Goal: Information Seeking & Learning: Learn about a topic

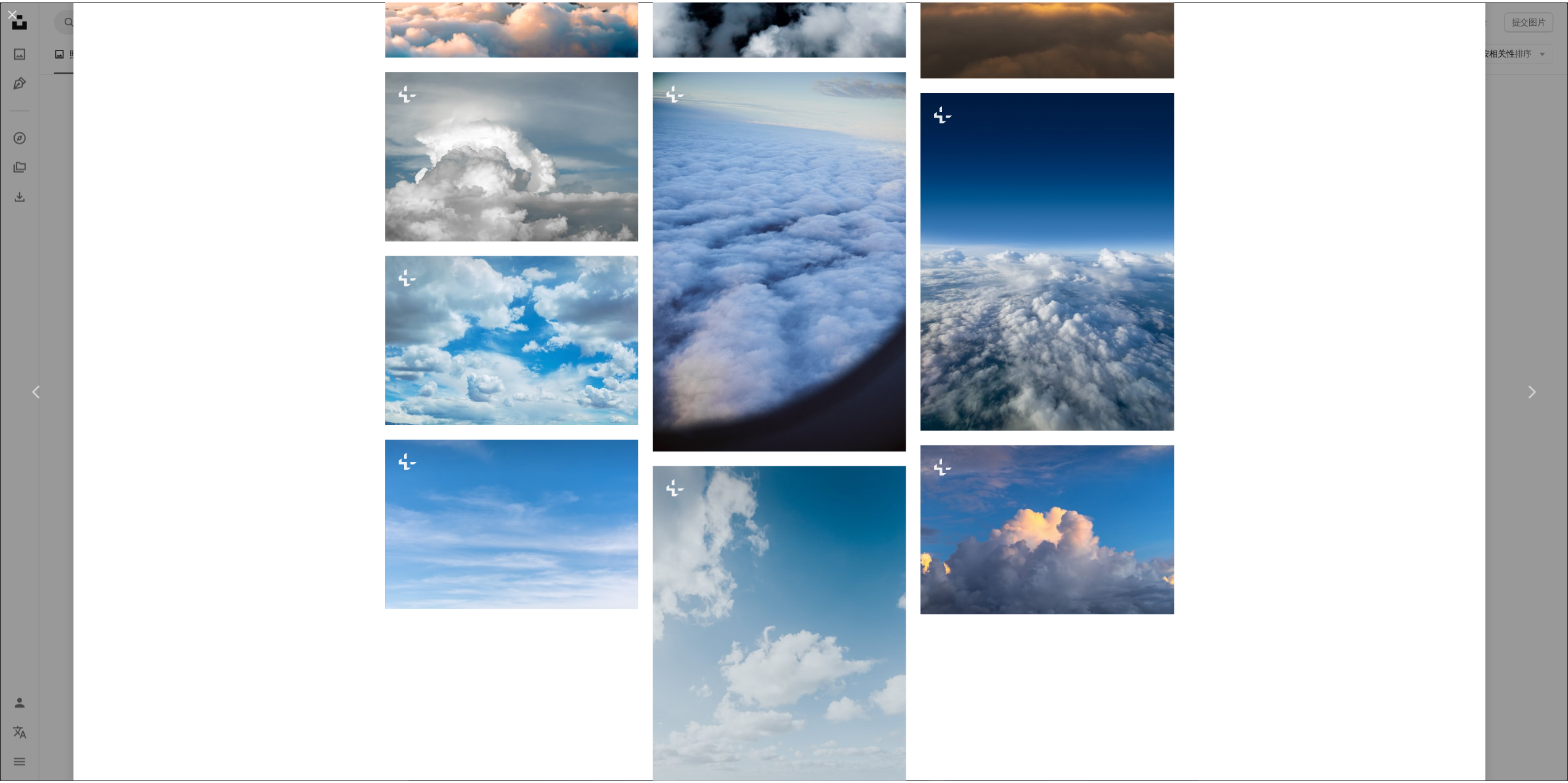
scroll to position [1417, 0]
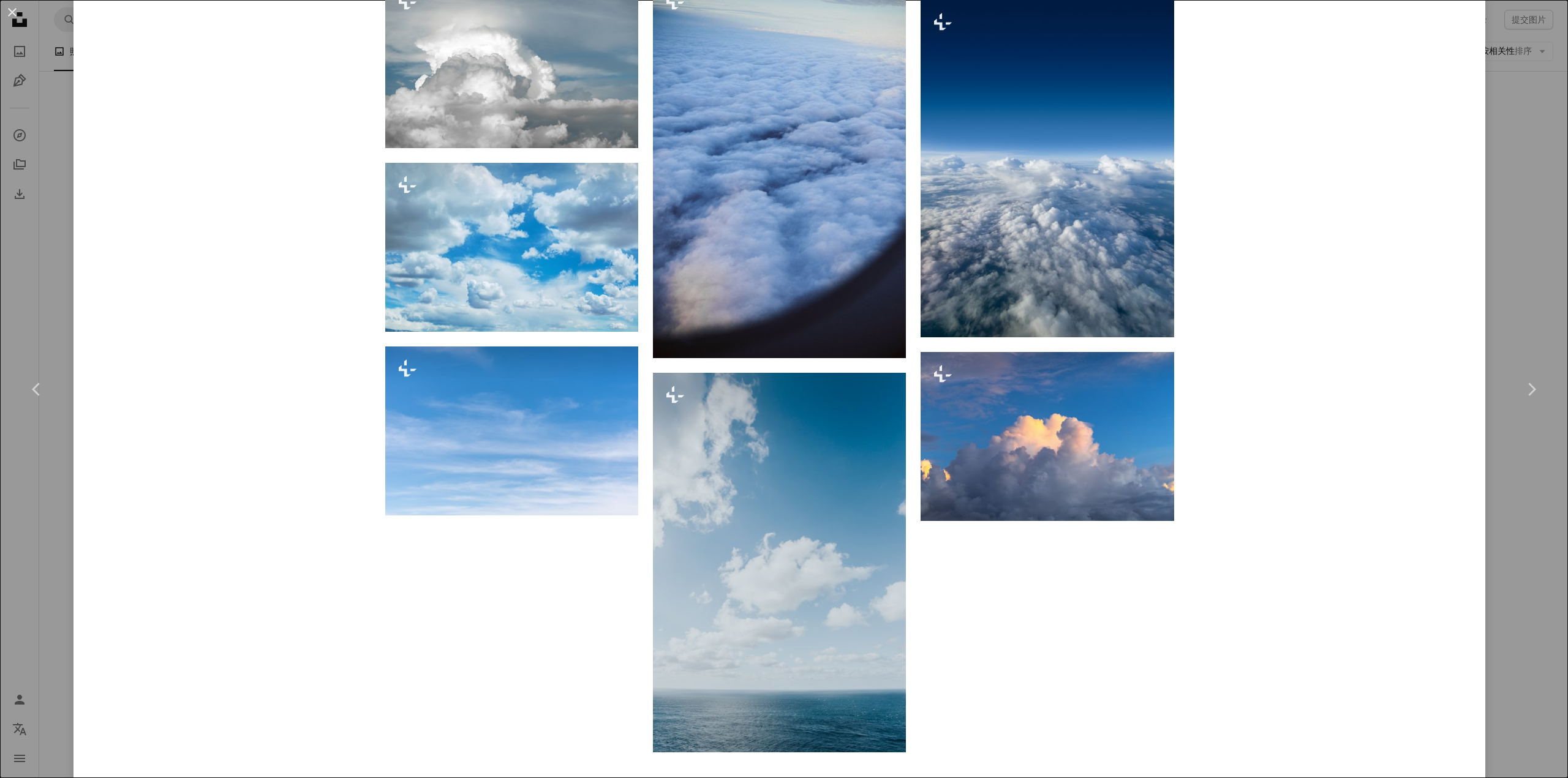
click at [1525, 118] on div "An X shape Chevron left Chevron right [PERSON_NAME]代 对于 Unsplash+ A heart A plu…" at bounding box center [784, 389] width 1568 height 778
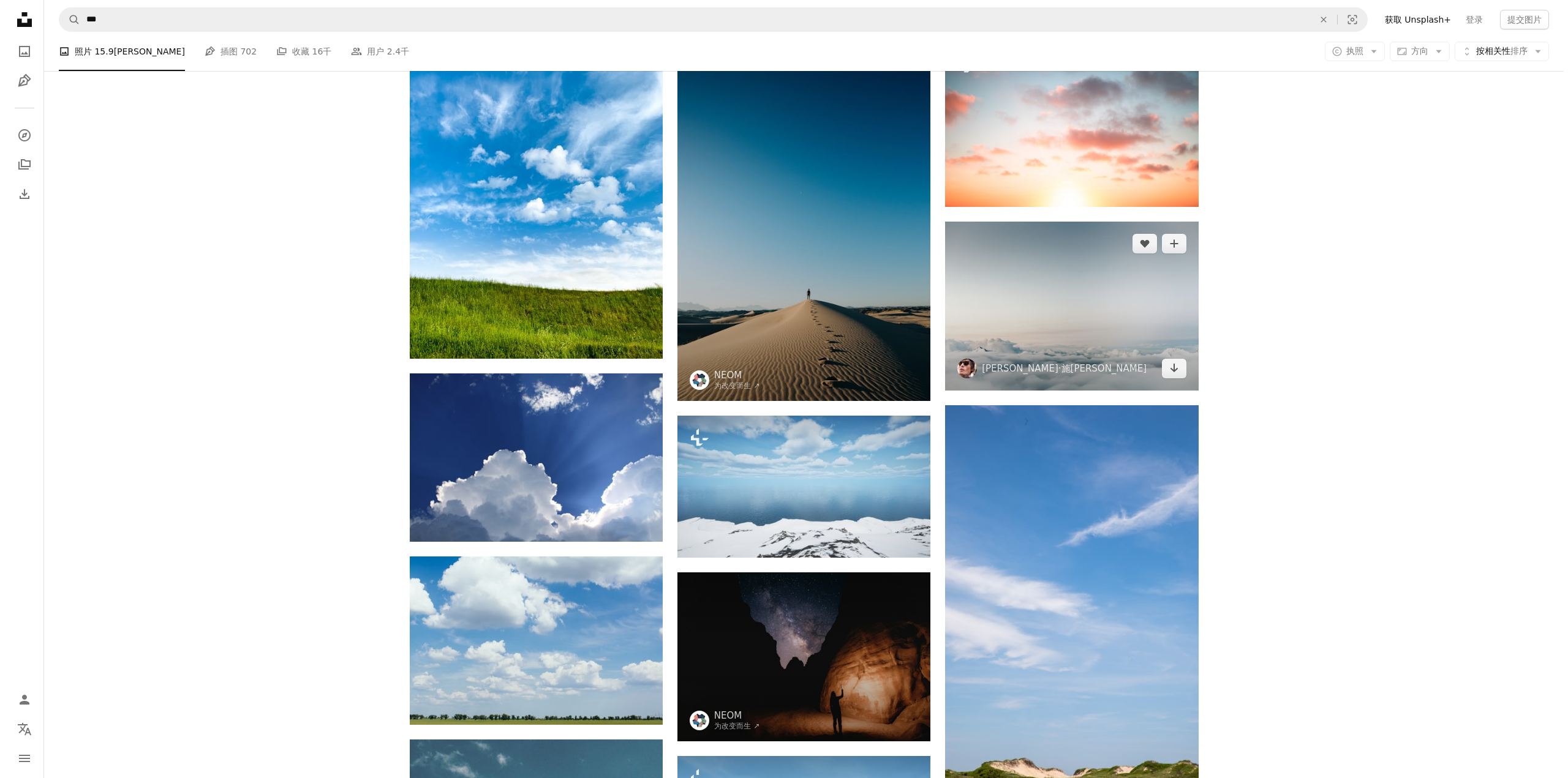
scroll to position [918, 0]
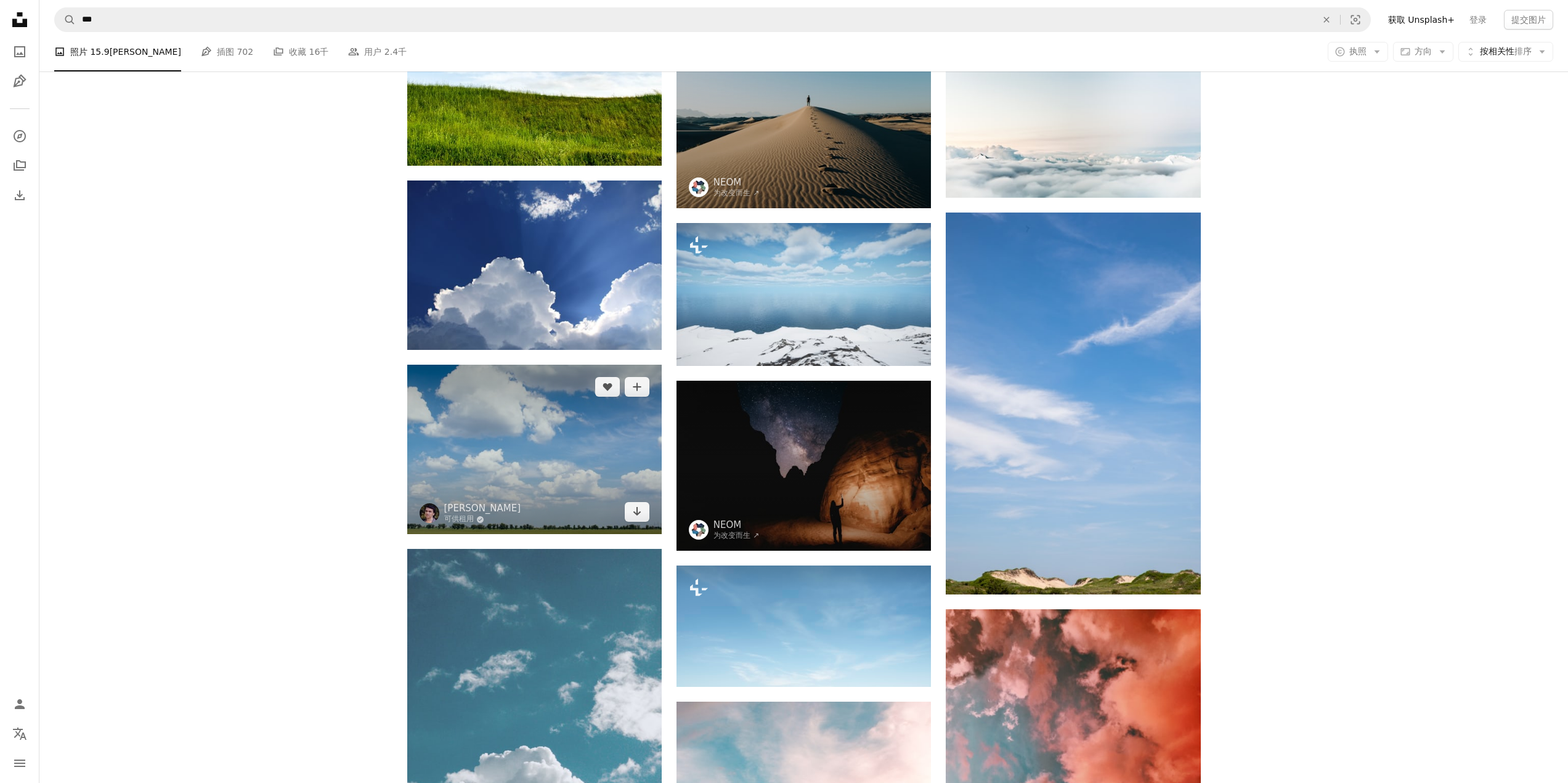
click at [579, 435] on img at bounding box center [535, 449] width 255 height 169
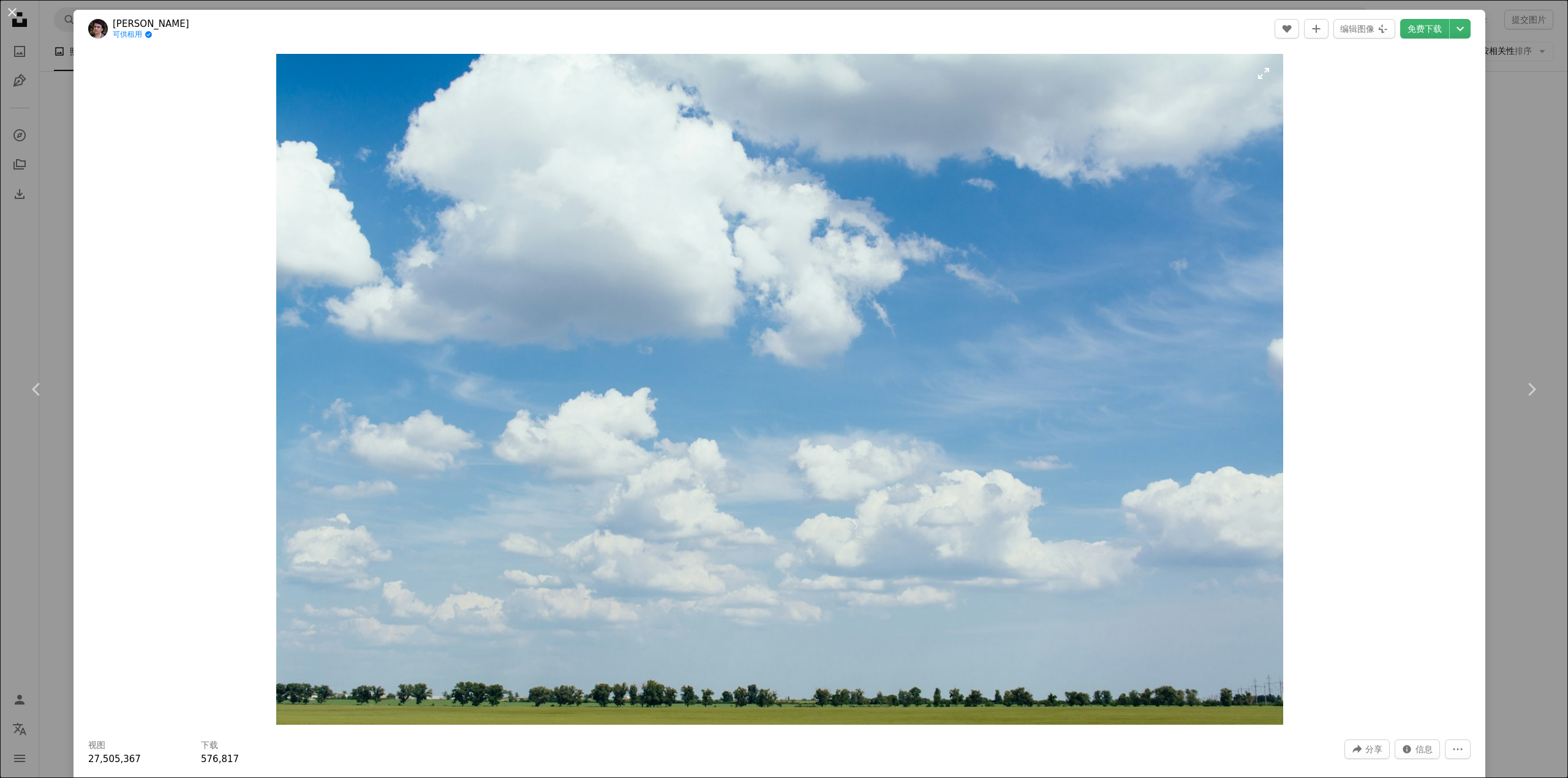
click at [1107, 230] on img "放大此图像" at bounding box center [780, 389] width 1007 height 671
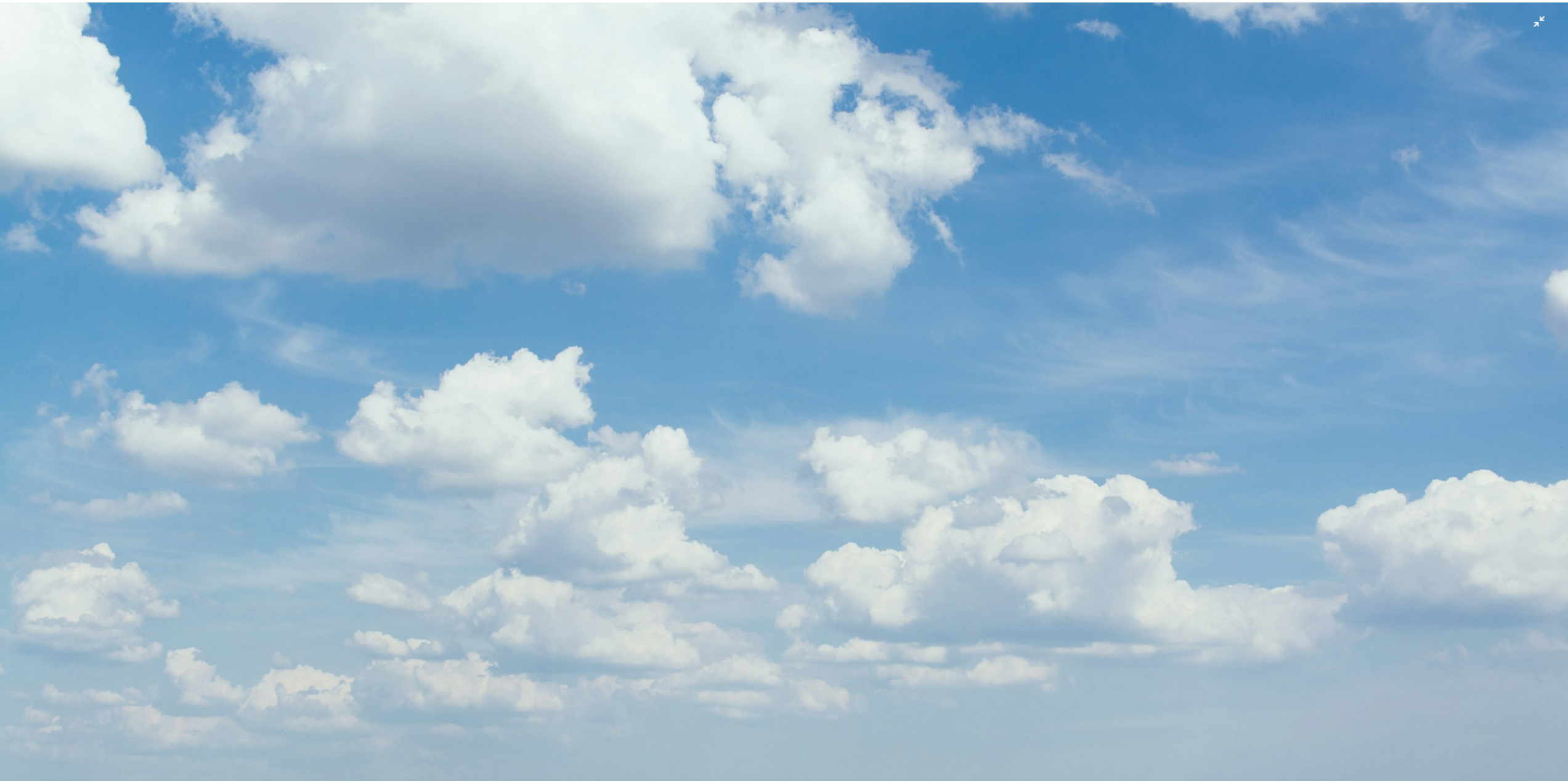
scroll to position [256, 0]
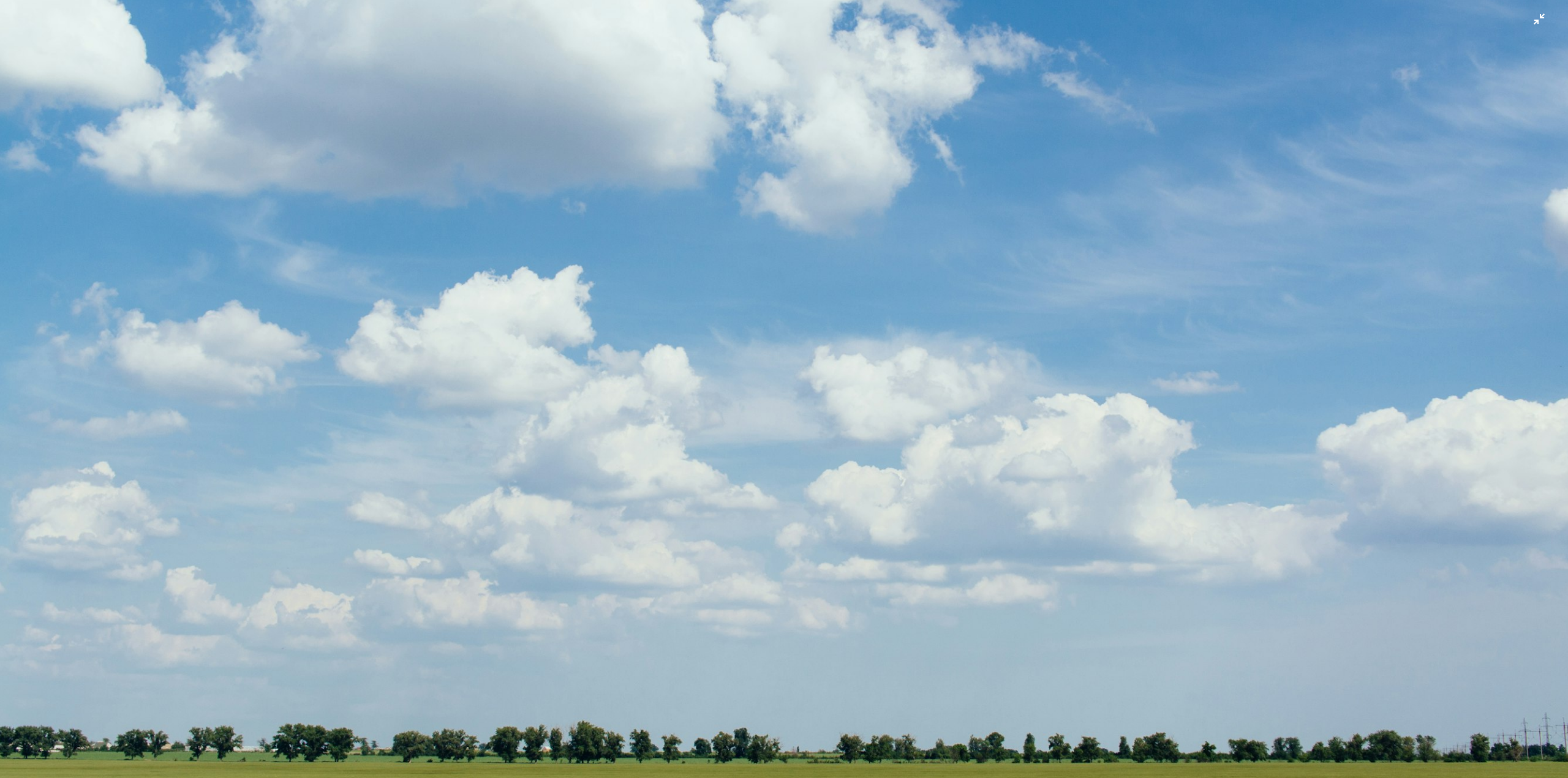
click at [833, 312] on img "Zoom out on this image" at bounding box center [784, 268] width 1569 height 1046
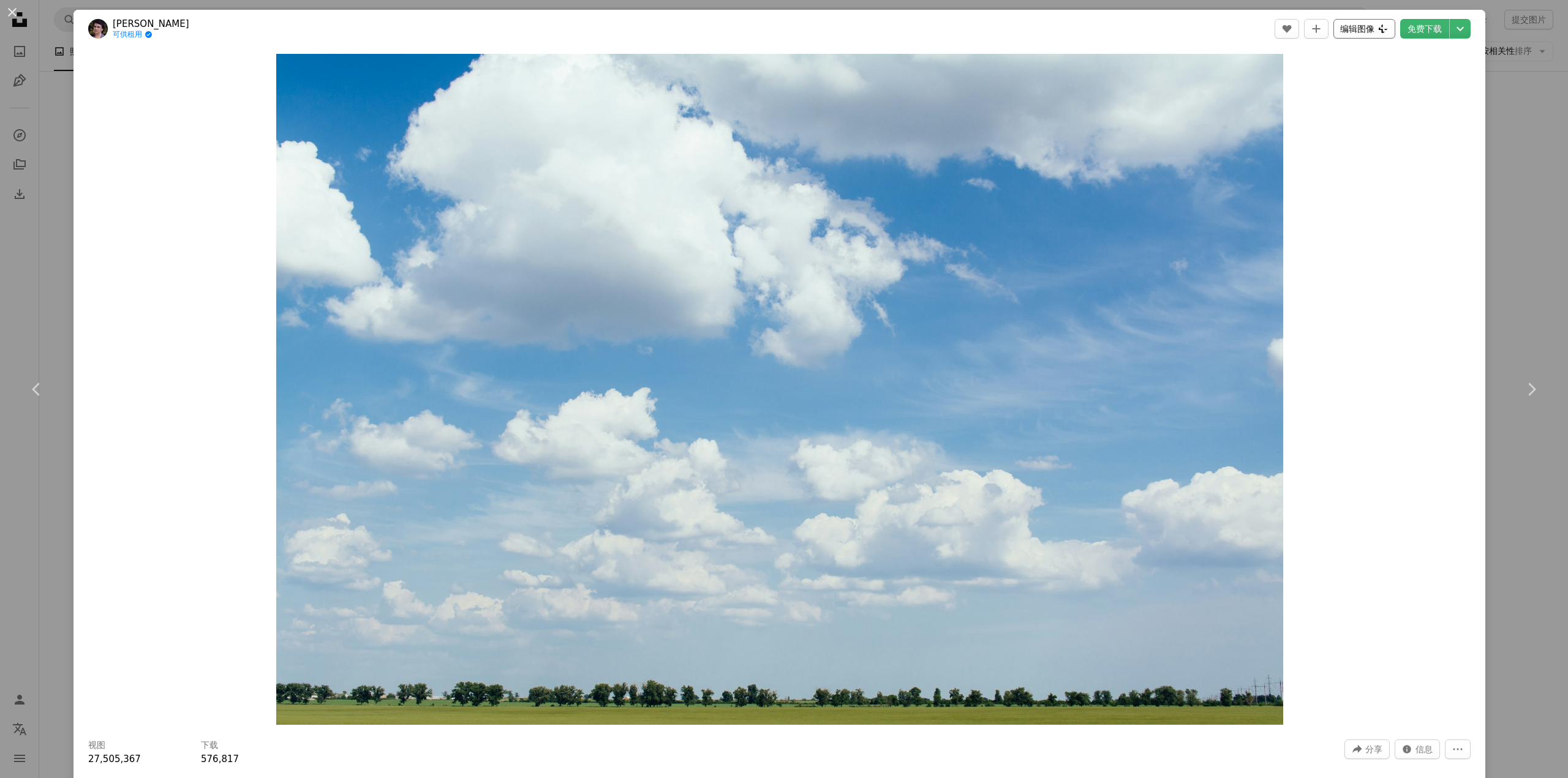
click at [1358, 28] on font "编辑图像" at bounding box center [1357, 28] width 34 height 9
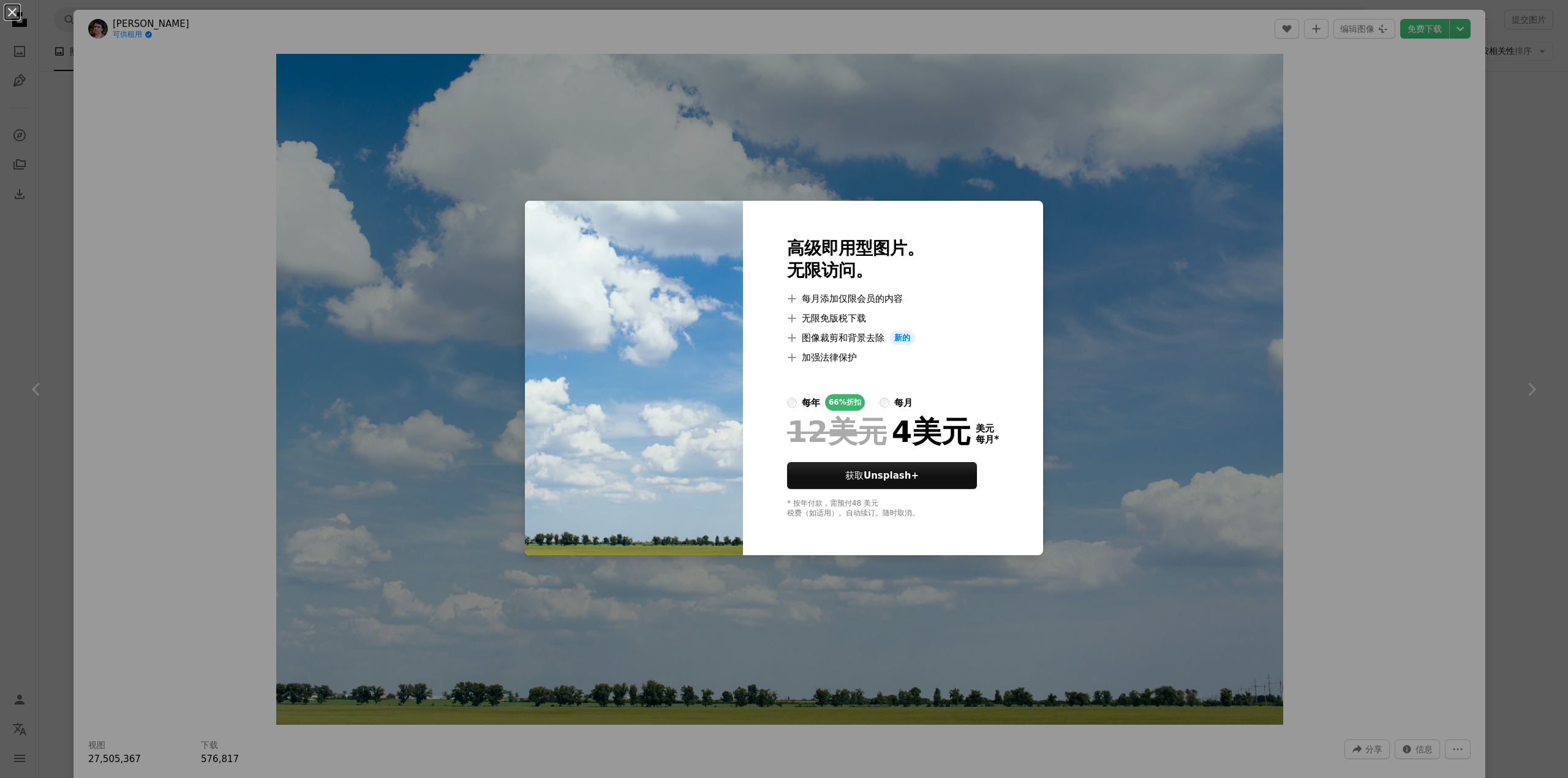
click at [1320, 313] on div "An X shape 高级即用型图片。 无限访问。 A plus sign 每月添加仅限会员的内容 A plus sign 无限免版税下载 A plus si…" at bounding box center [784, 389] width 1568 height 778
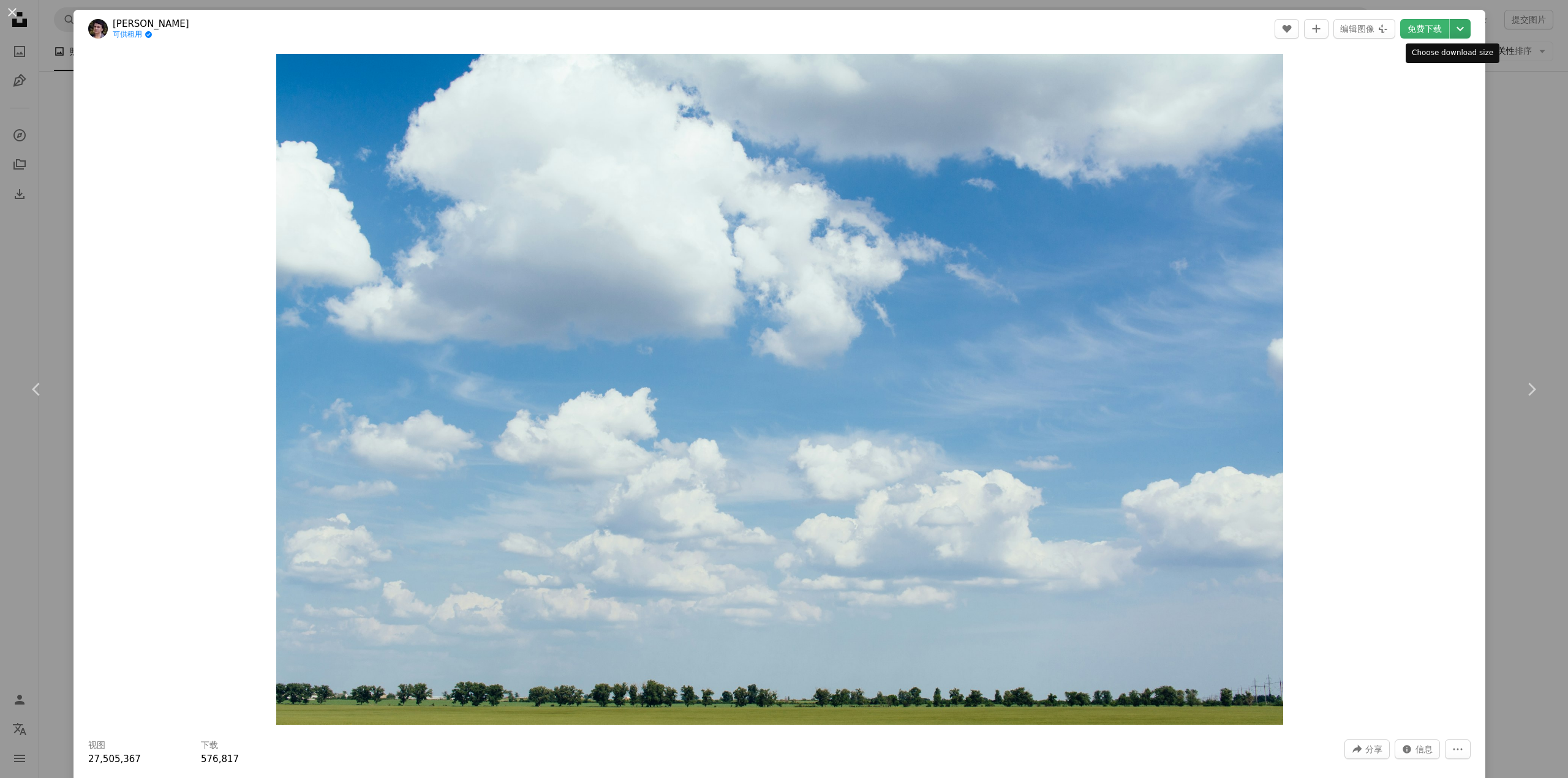
click at [1450, 31] on icon "Chevron down" at bounding box center [1460, 28] width 20 height 15
click at [1512, 150] on dialog "An X shape Chevron left Chevron right [PERSON_NAME]夫 可供租用 A checkmark inside of…" at bounding box center [784, 389] width 1568 height 778
click at [1512, 97] on div "An X shape Chevron left Chevron right [PERSON_NAME]夫 可供租用 A checkmark inside of…" at bounding box center [784, 389] width 1568 height 778
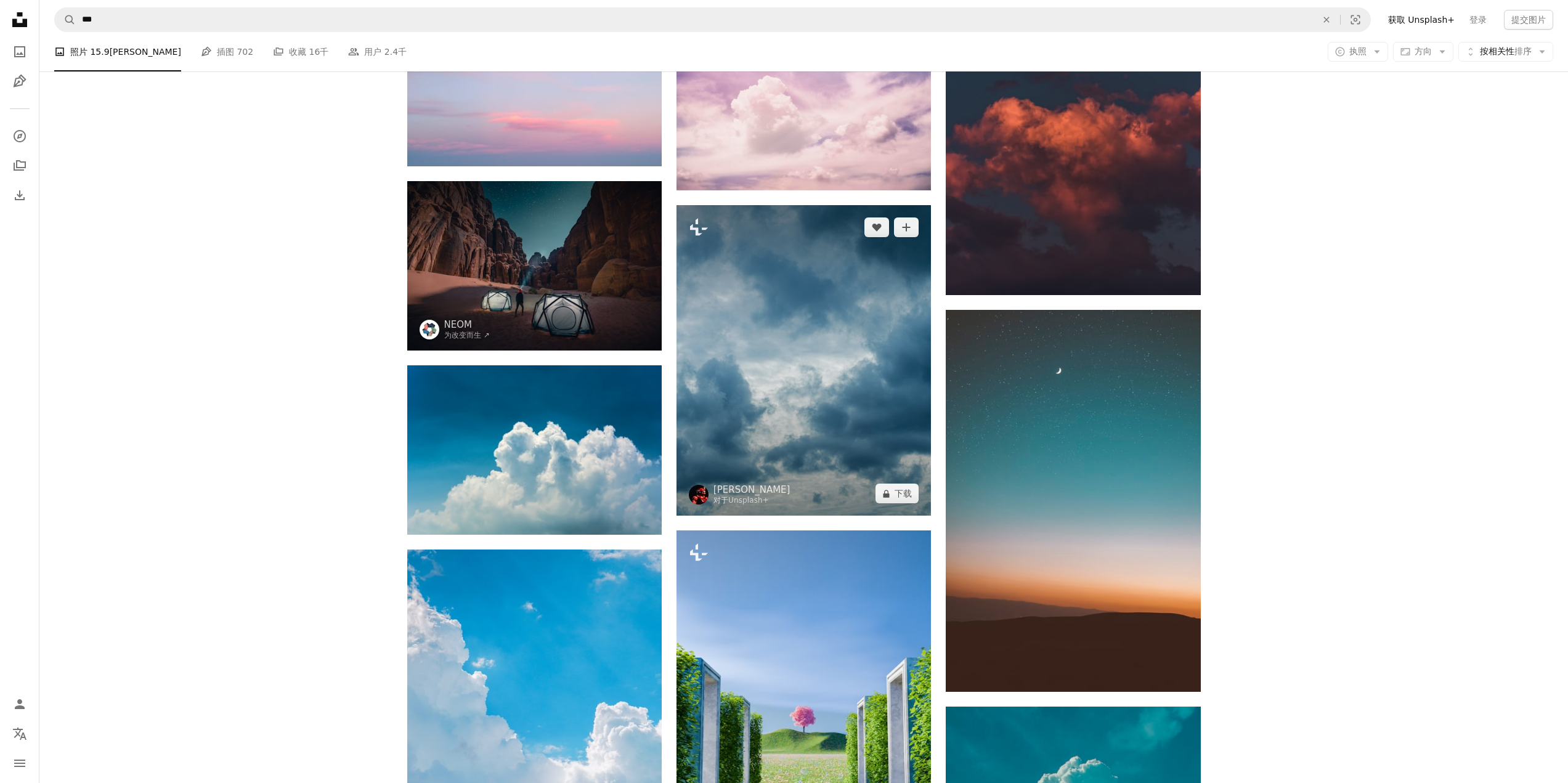
scroll to position [2526, 0]
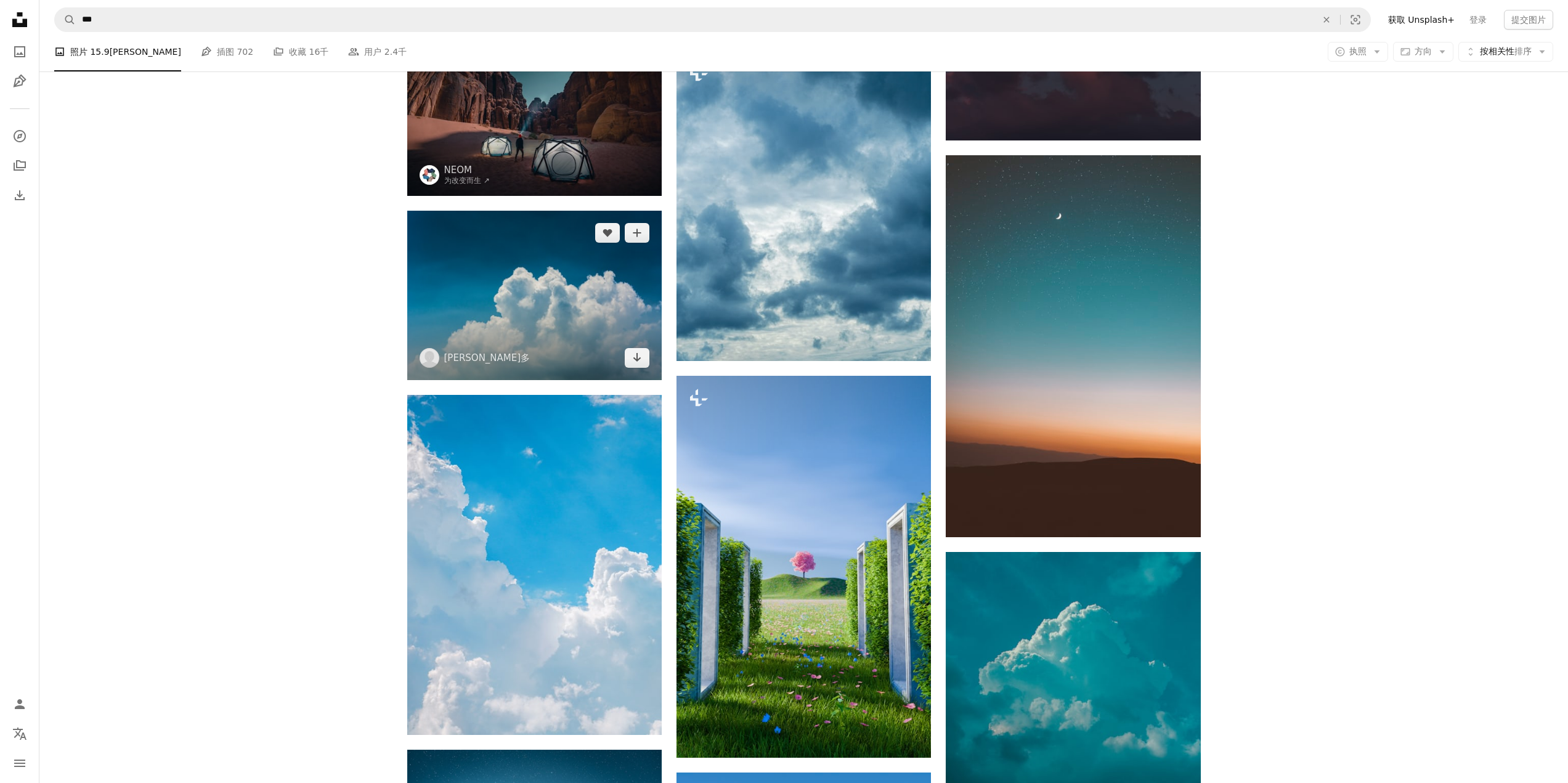
click at [588, 311] on img at bounding box center [535, 295] width 255 height 169
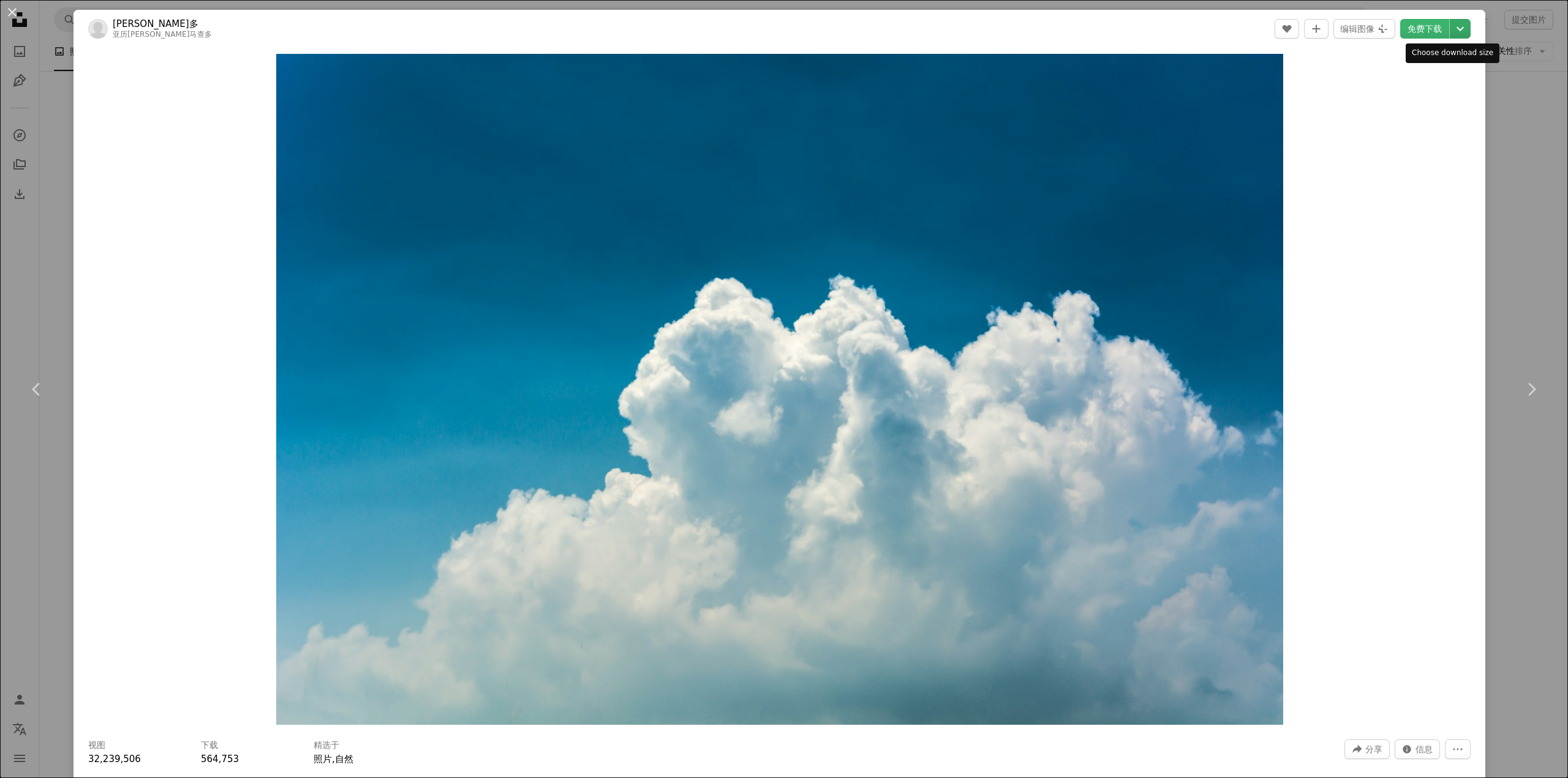
click at [1453, 31] on icon "Chevron down" at bounding box center [1460, 28] width 20 height 15
click at [1507, 133] on dialog "An X shape Chevron left Chevron right [PERSON_NAME]多 亚历[PERSON_NAME]马查多 A heart…" at bounding box center [784, 389] width 1568 height 778
click at [1496, 123] on div "An X shape Chevron left Chevron right [PERSON_NAME]多 亚历[PERSON_NAME]马查多 A heart…" at bounding box center [784, 389] width 1568 height 778
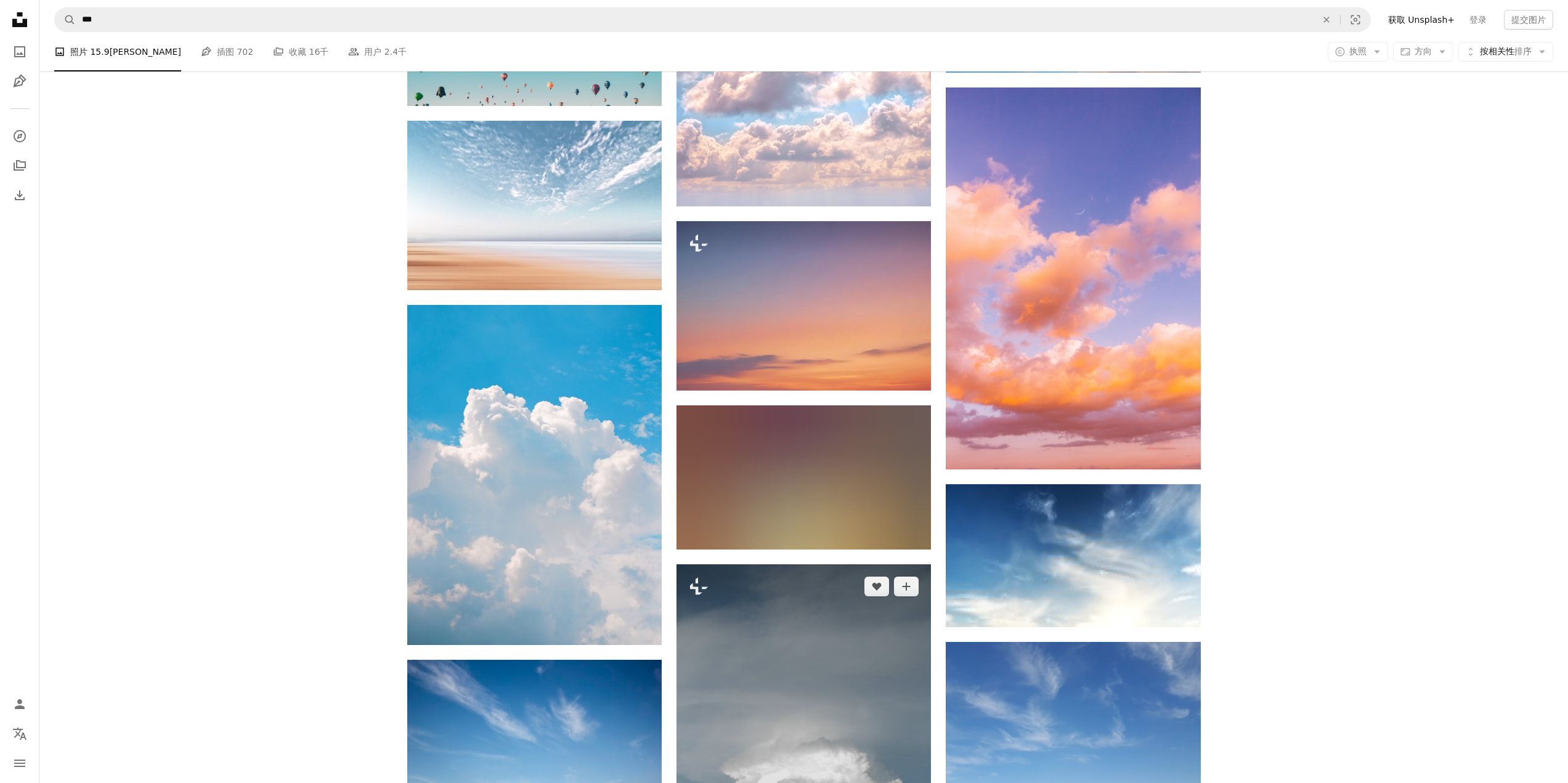
scroll to position [8318, 0]
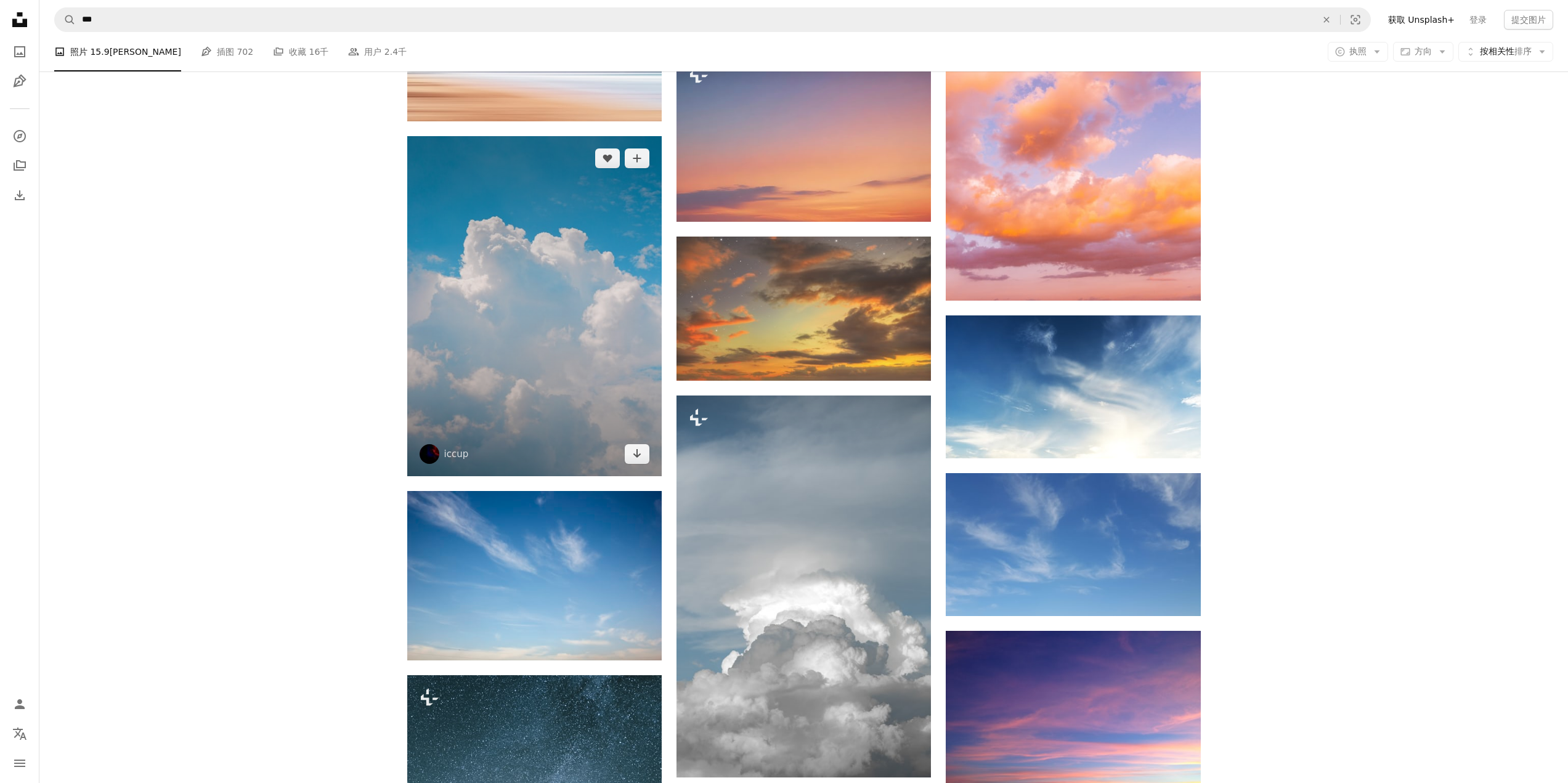
click at [569, 362] on img at bounding box center [535, 306] width 255 height 339
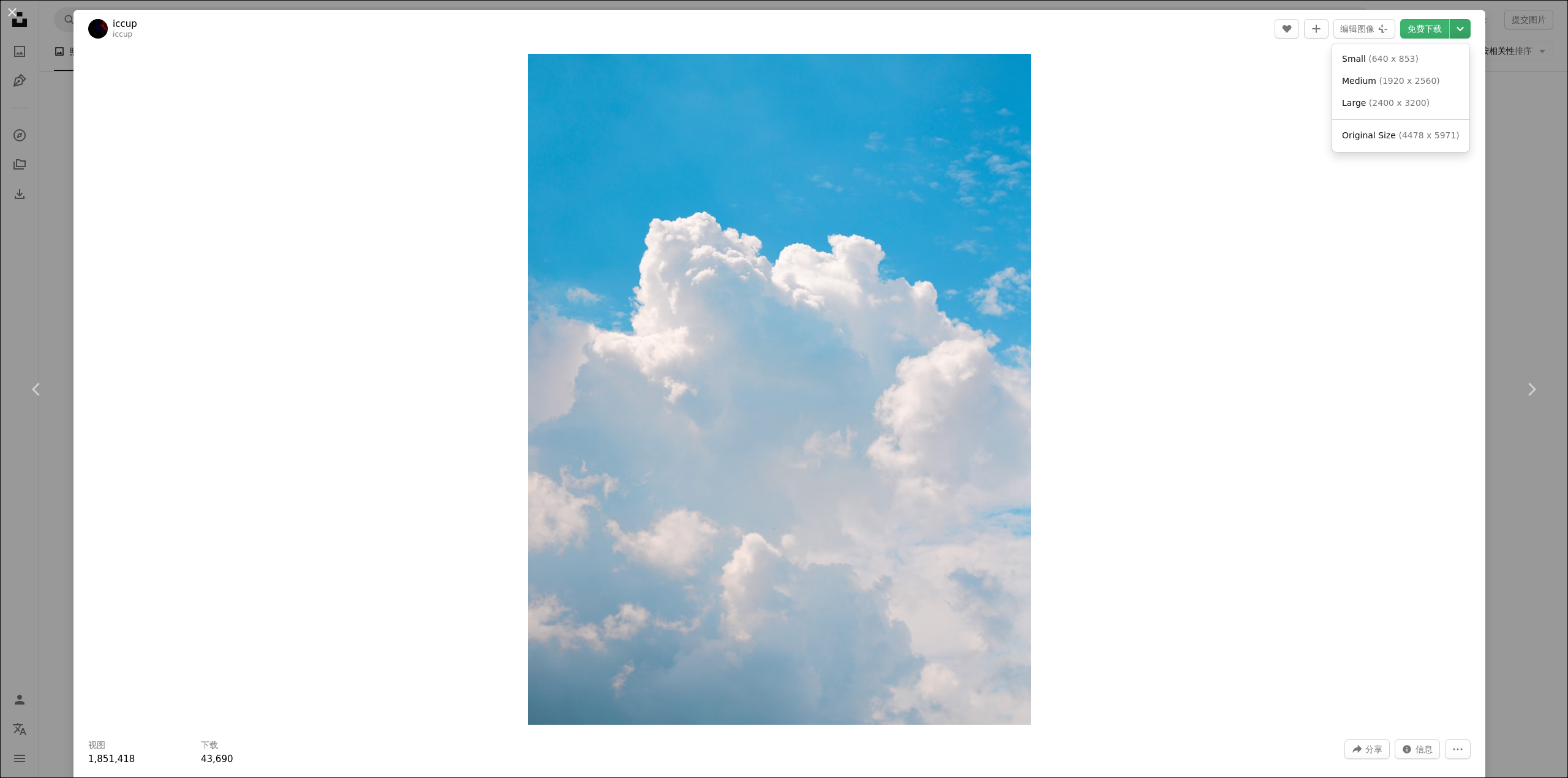
click at [1453, 30] on icon "Chevron down" at bounding box center [1460, 28] width 20 height 15
click at [1488, 160] on dialog "An X shape Chevron left Chevron right iccup iccup A heart A plus sign 编辑图像 Plus…" at bounding box center [784, 389] width 1568 height 778
click at [1502, 182] on div "An X shape Chevron left Chevron right iccup iccup A heart A plus sign 编辑图像 Plus…" at bounding box center [784, 389] width 1568 height 778
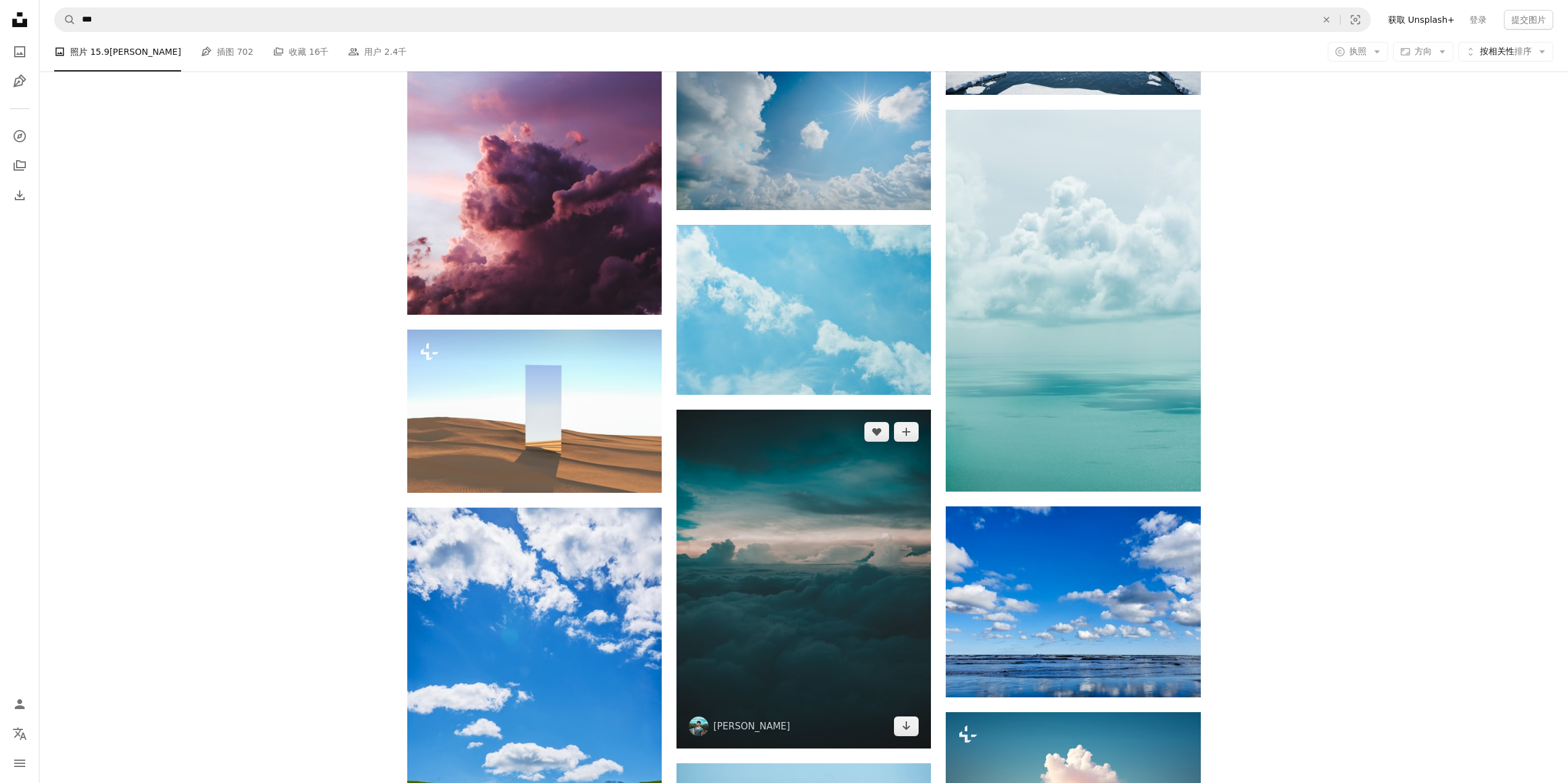
scroll to position [11214, 0]
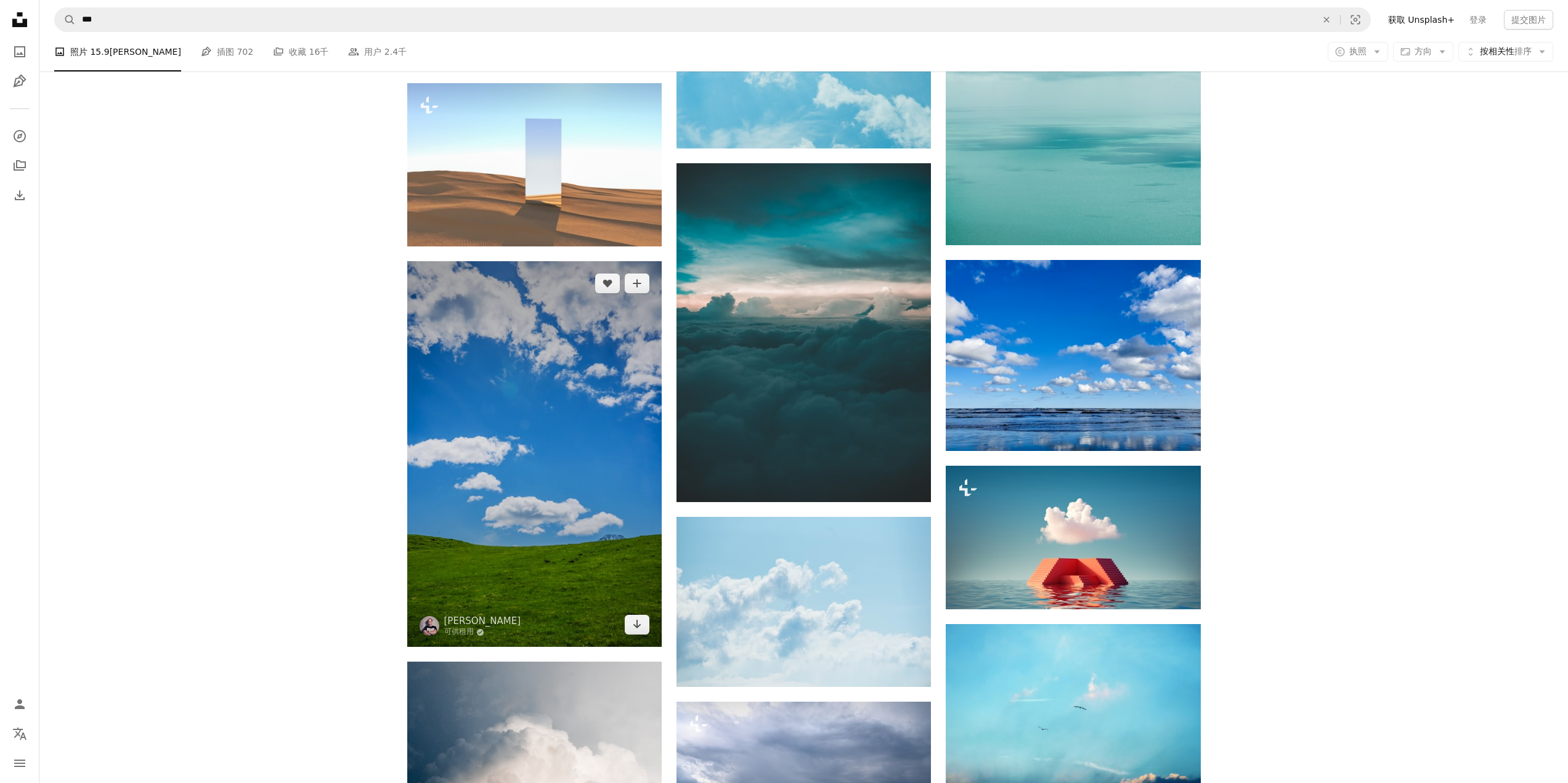
click at [630, 446] on img at bounding box center [535, 454] width 255 height 386
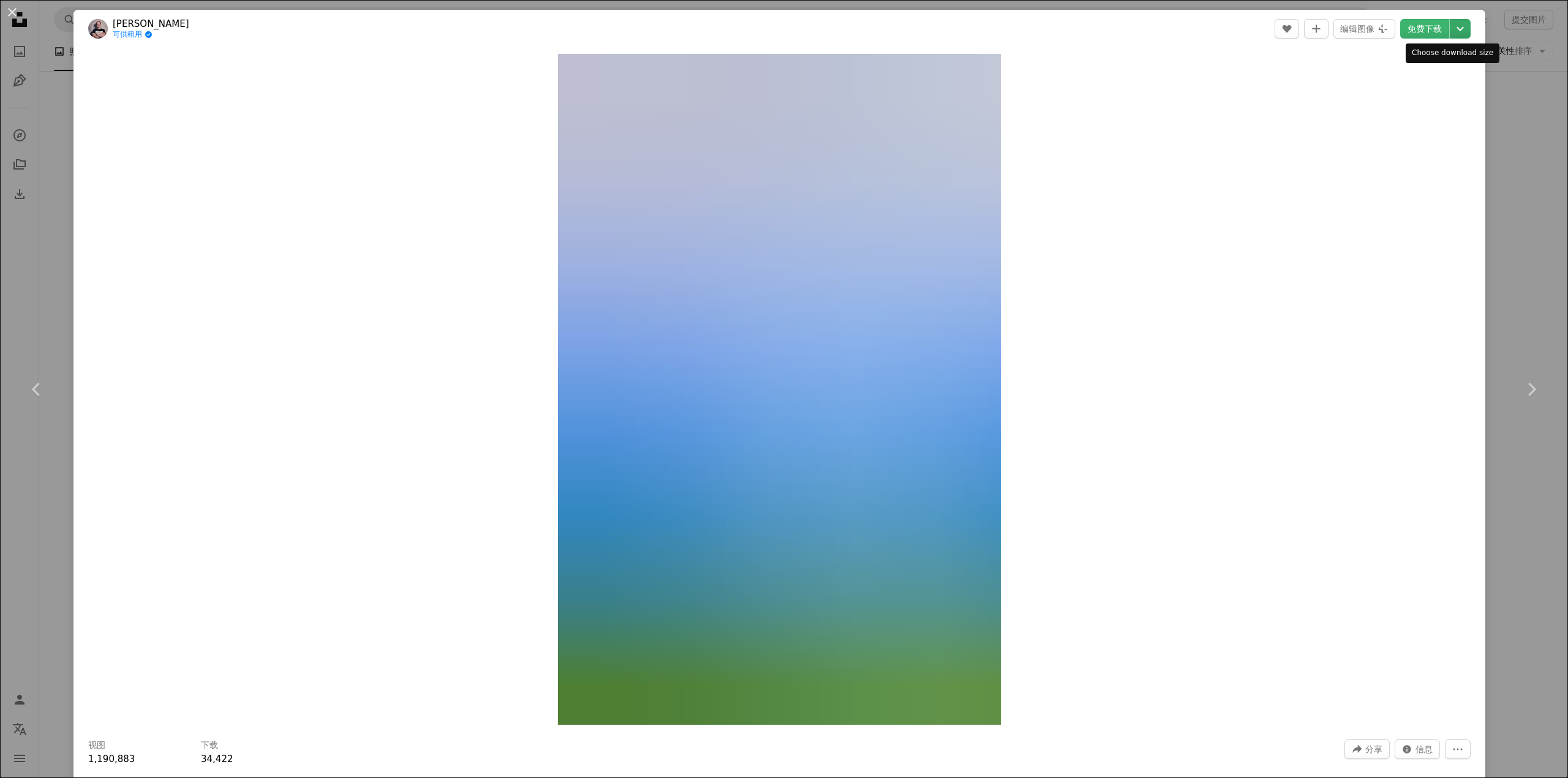
click at [1450, 28] on icon "Chevron down" at bounding box center [1460, 28] width 20 height 15
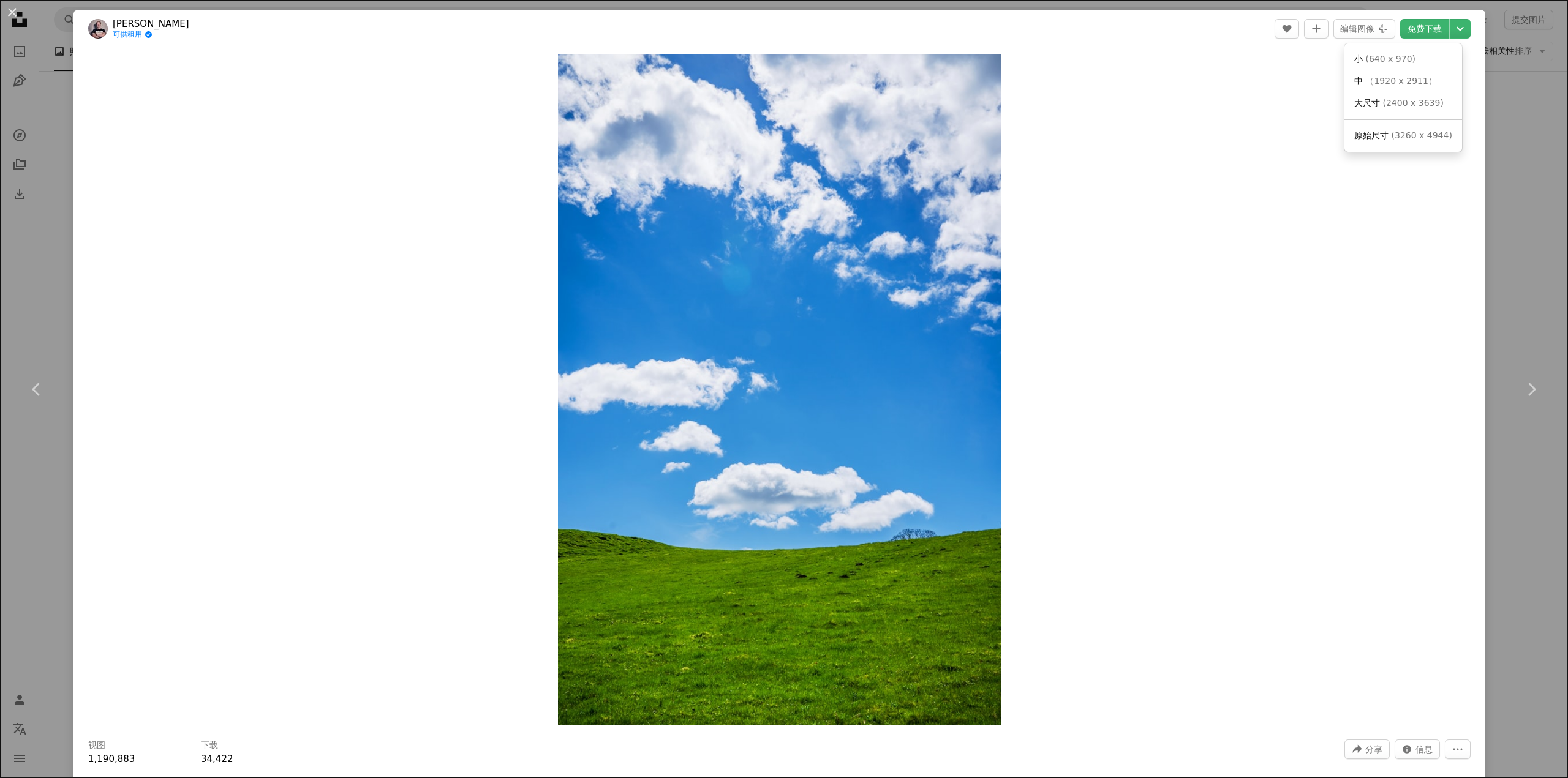
click at [1488, 187] on dialog "An X shape Chevron left Chevron right [PERSON_NAME] 可供租用 A checkmark inside of …" at bounding box center [784, 389] width 1568 height 778
click at [1488, 187] on div "An X shape Chevron left Chevron right [PERSON_NAME] 可供租用 A checkmark inside of …" at bounding box center [784, 389] width 1568 height 778
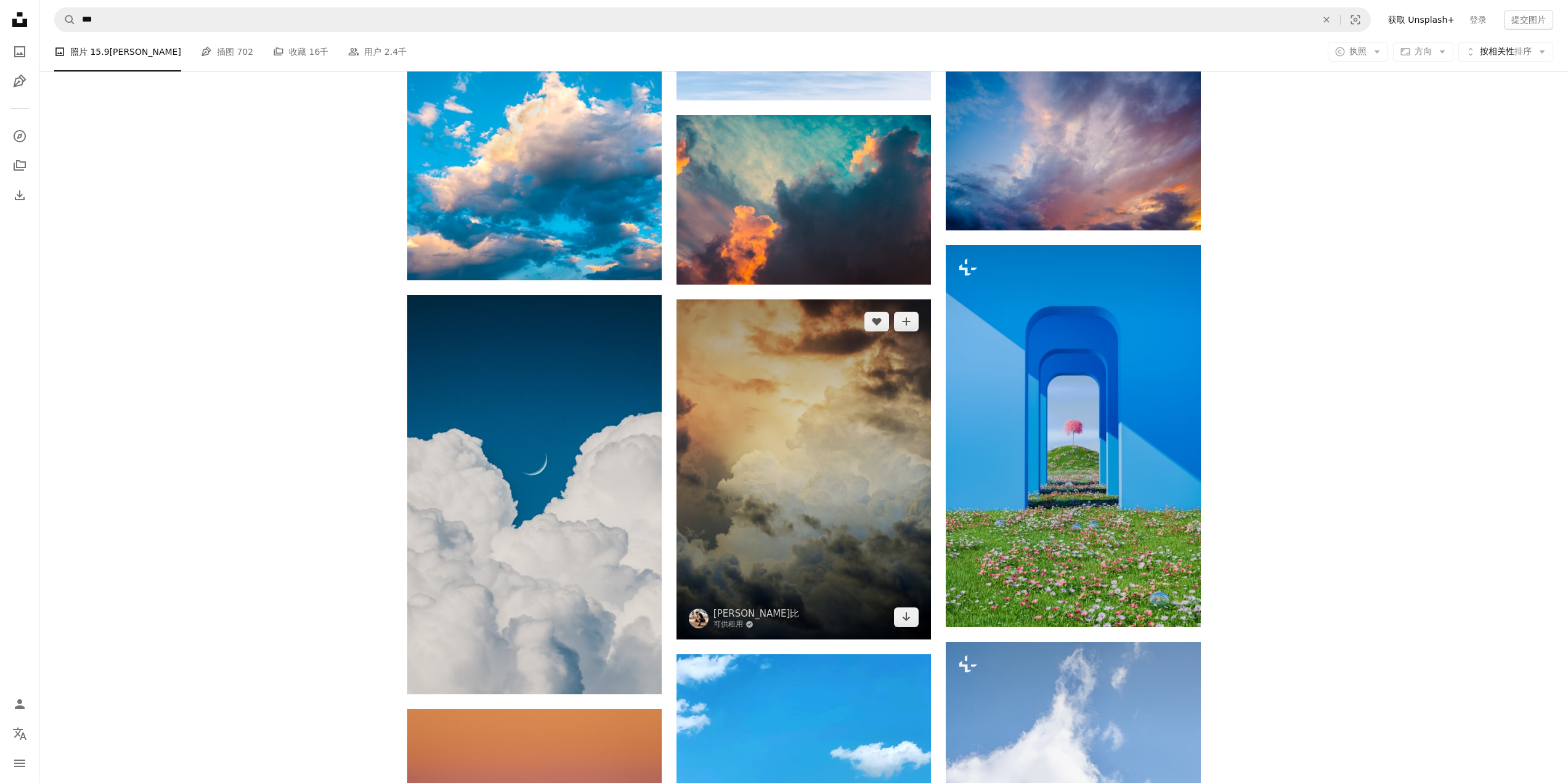
scroll to position [13740, 0]
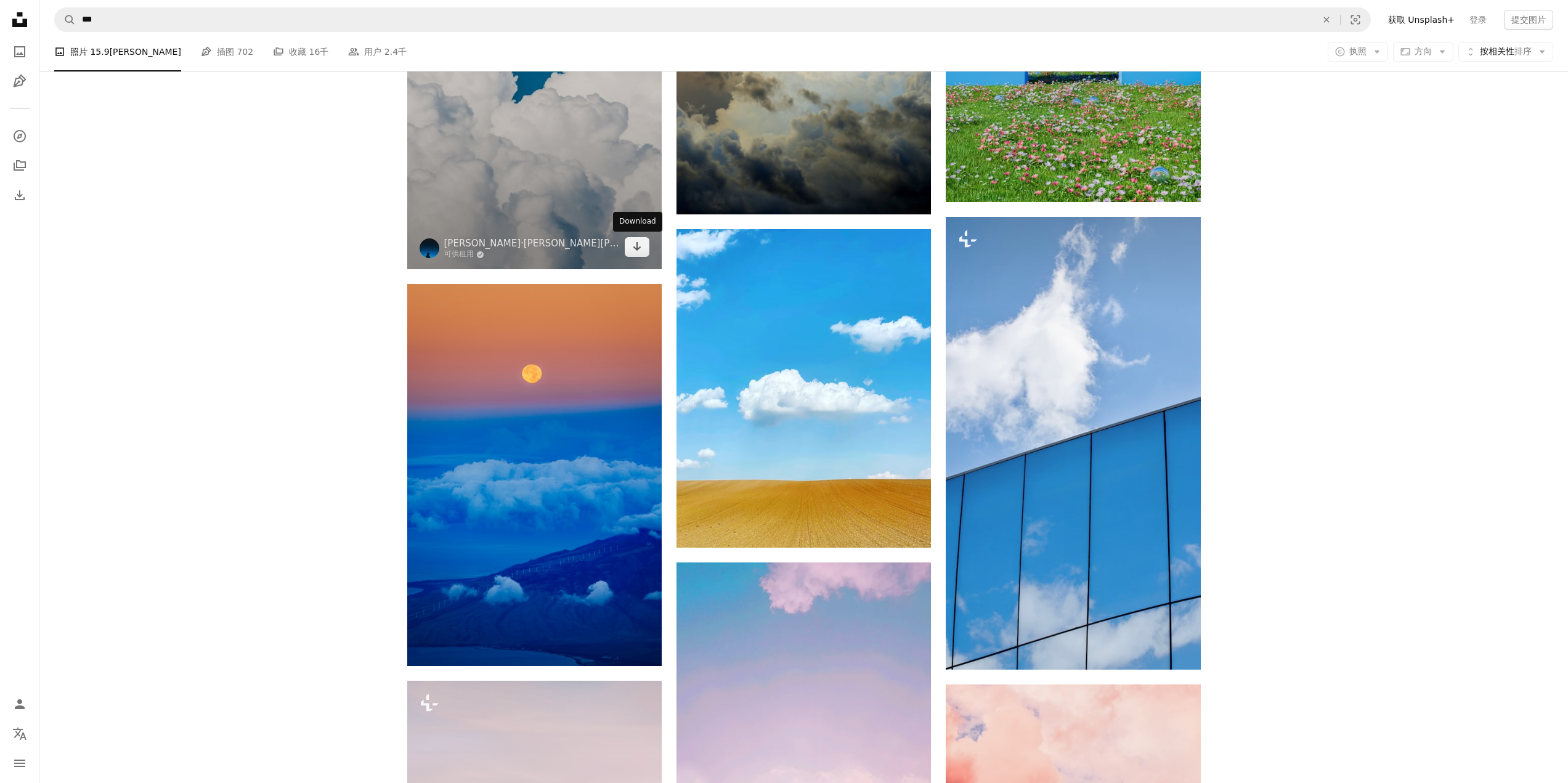
click at [621, 230] on div "Download" at bounding box center [637, 222] width 49 height 20
click at [588, 188] on img at bounding box center [535, 69] width 255 height 399
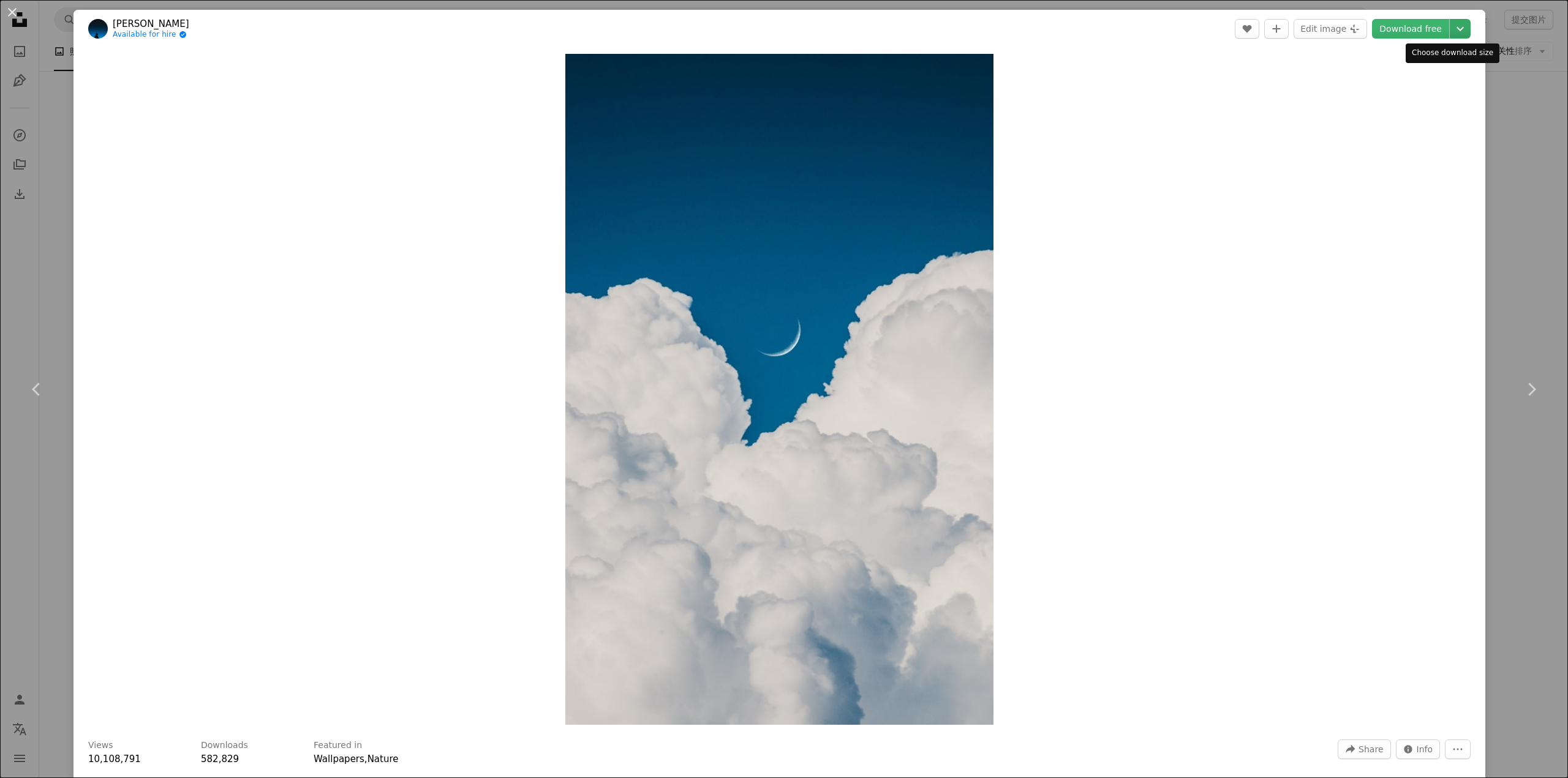
click at [1453, 30] on icon "Chevron down" at bounding box center [1460, 28] width 20 height 15
click at [1503, 168] on dialog "An X shape Chevron left Chevron right [PERSON_NAME]·[PERSON_NAME][PERSON_NAME] …" at bounding box center [784, 389] width 1568 height 778
click at [1518, 150] on div "An X shape Chevron left Chevron right [PERSON_NAME]·[PERSON_NAME][PERSON_NAME] …" at bounding box center [784, 389] width 1568 height 778
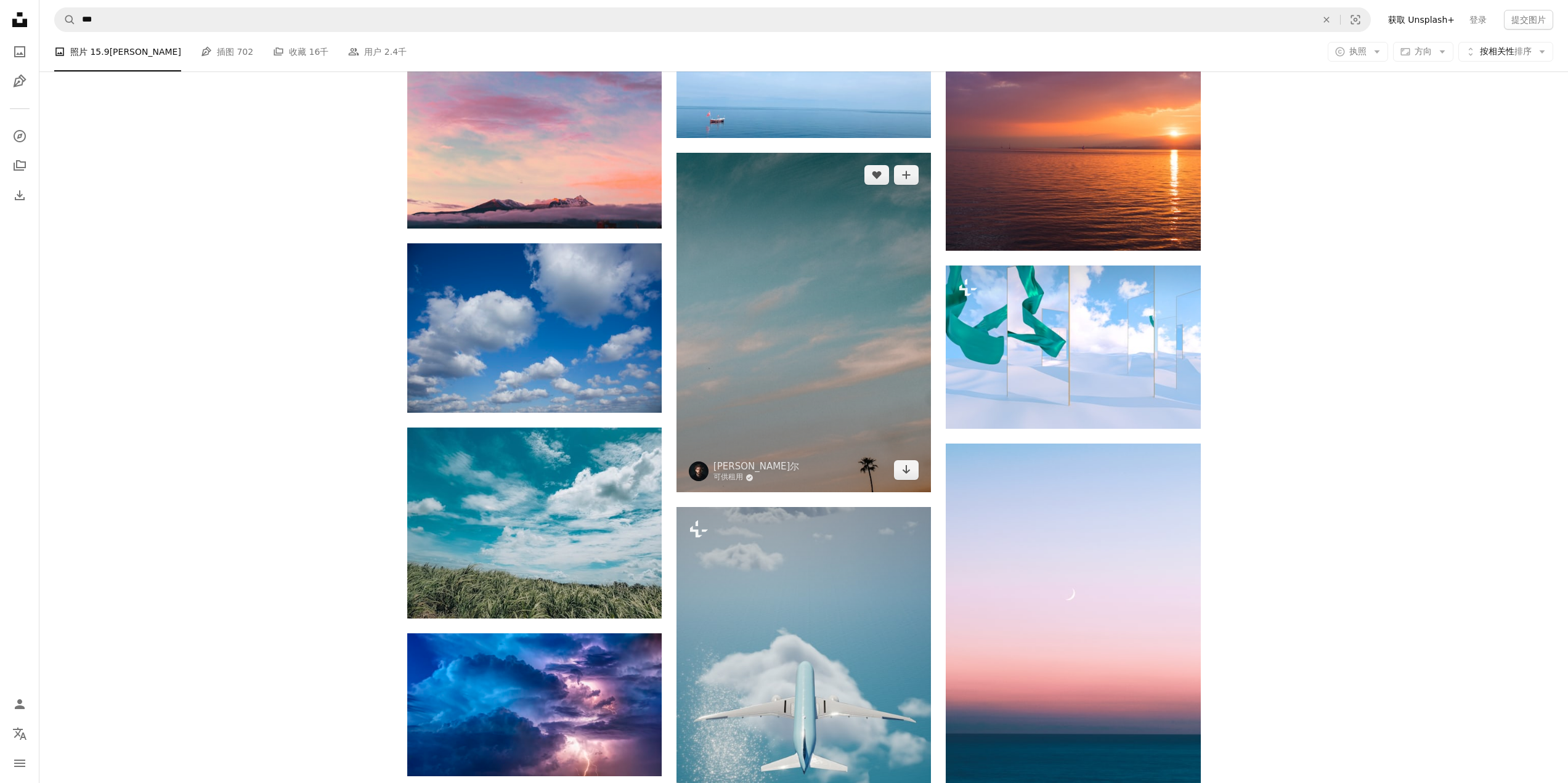
scroll to position [16451, 0]
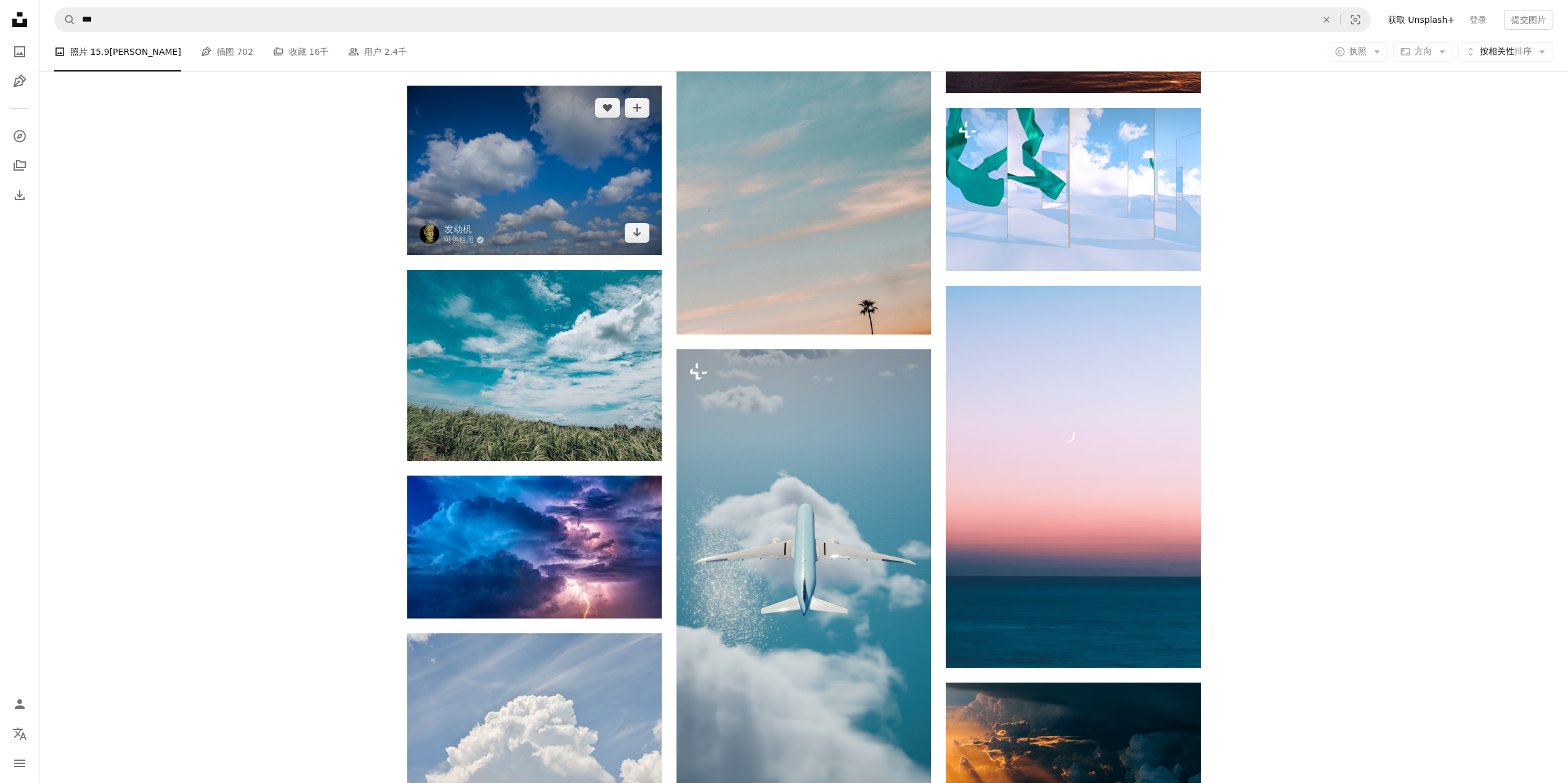
click at [625, 181] on img at bounding box center [535, 171] width 255 height 169
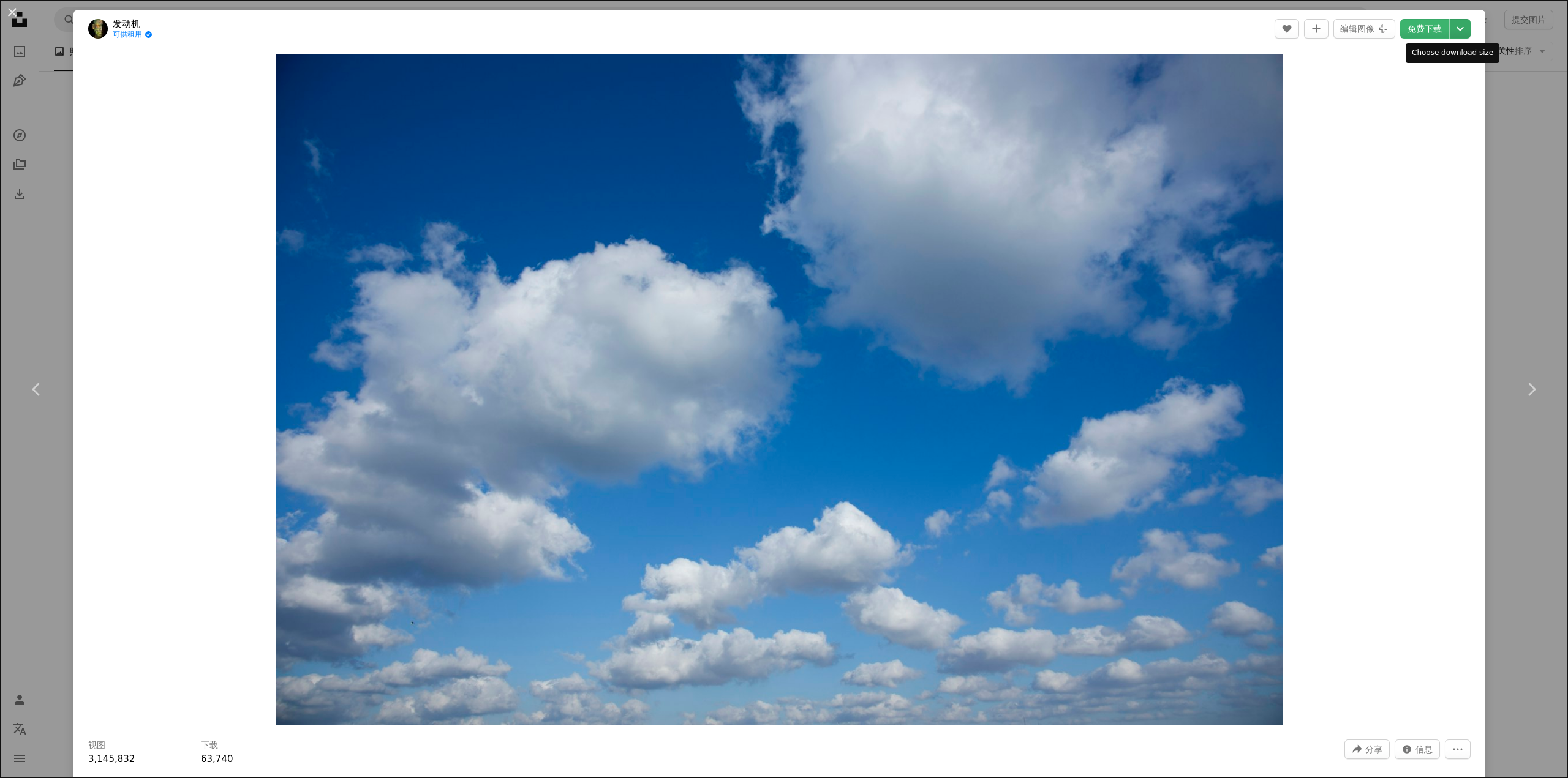
click at [1455, 30] on icon "Chevron down" at bounding box center [1460, 28] width 20 height 15
click at [1498, 135] on dialog "An X shape Chevron left Chevron right 发动机 可供租用 A checkmark inside of a circle A…" at bounding box center [784, 389] width 1568 height 778
click at [1521, 109] on div "An X shape Chevron left Chevron right 发动机 可供租用 A checkmark inside of a circle A…" at bounding box center [784, 389] width 1568 height 778
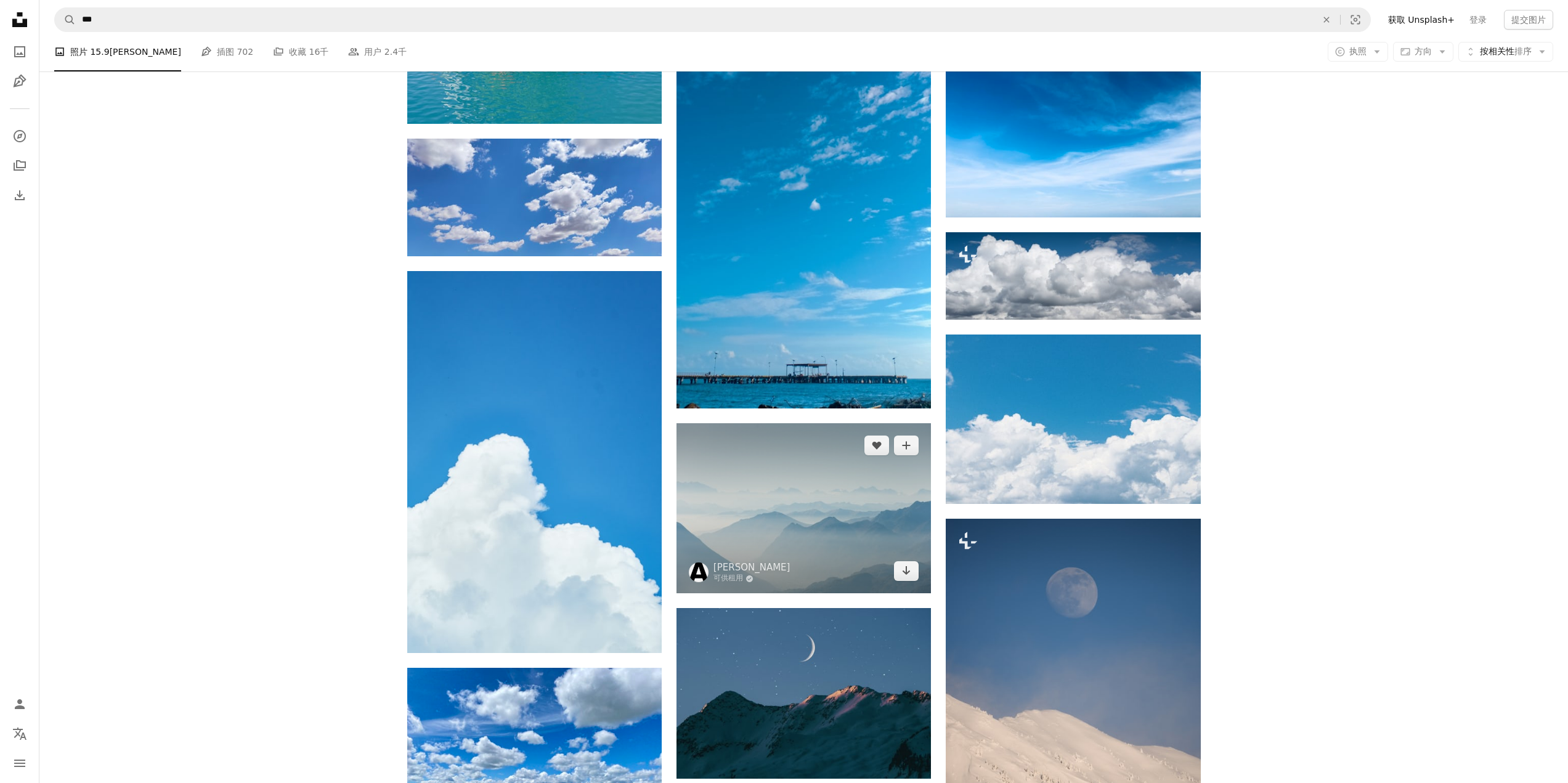
scroll to position [18300, 0]
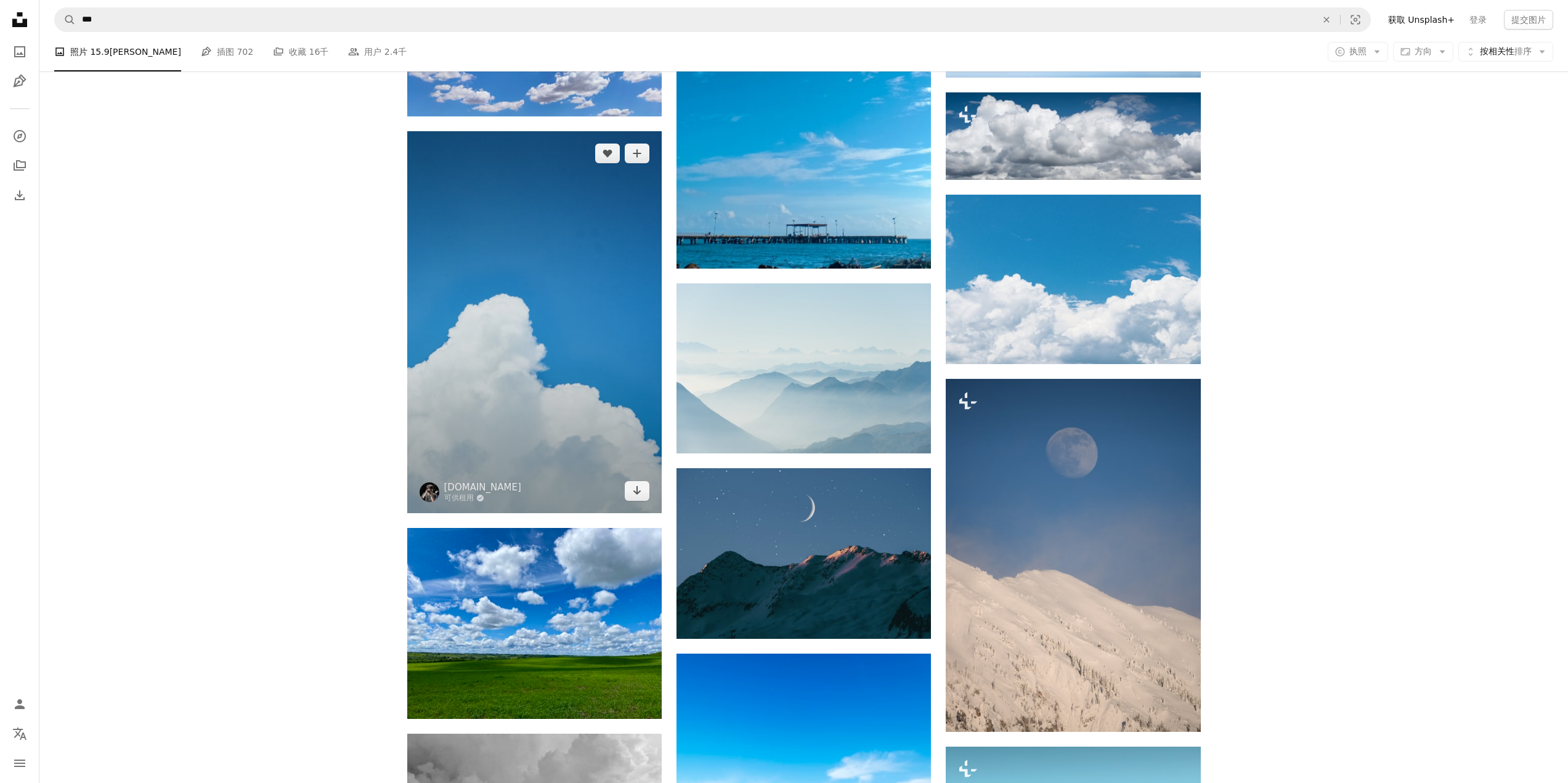
click at [620, 377] on img at bounding box center [535, 322] width 255 height 382
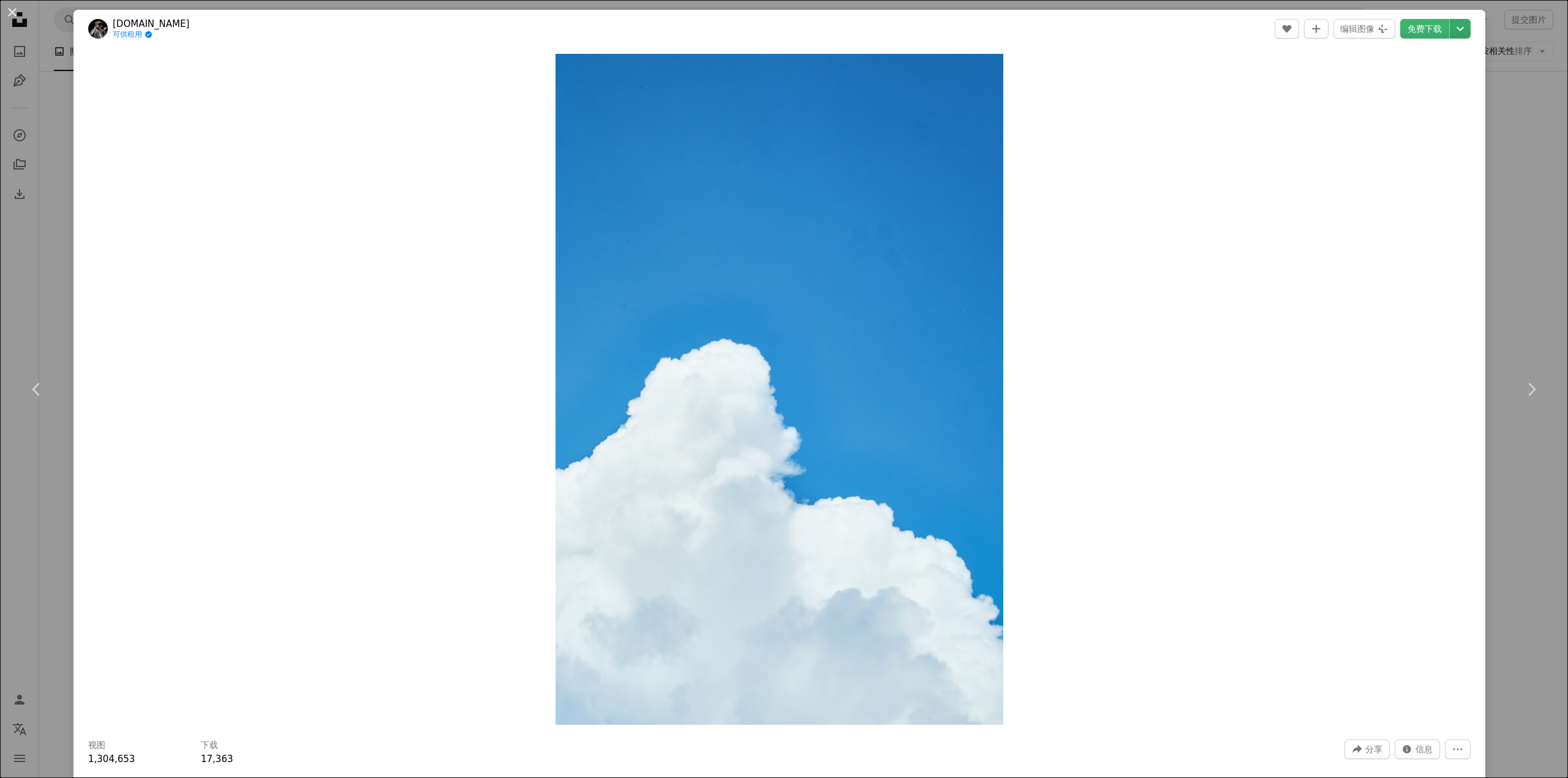
click at [1451, 34] on icon "Chevron down" at bounding box center [1460, 28] width 20 height 15
click at [1510, 174] on dialog "An X shape Chevron left Chevron right [DOMAIN_NAME] 可供租用 A checkmark inside of …" at bounding box center [784, 389] width 1568 height 778
click at [1503, 181] on div "An X shape Chevron left Chevron right [DOMAIN_NAME] 可供租用 A checkmark inside of …" at bounding box center [784, 389] width 1568 height 778
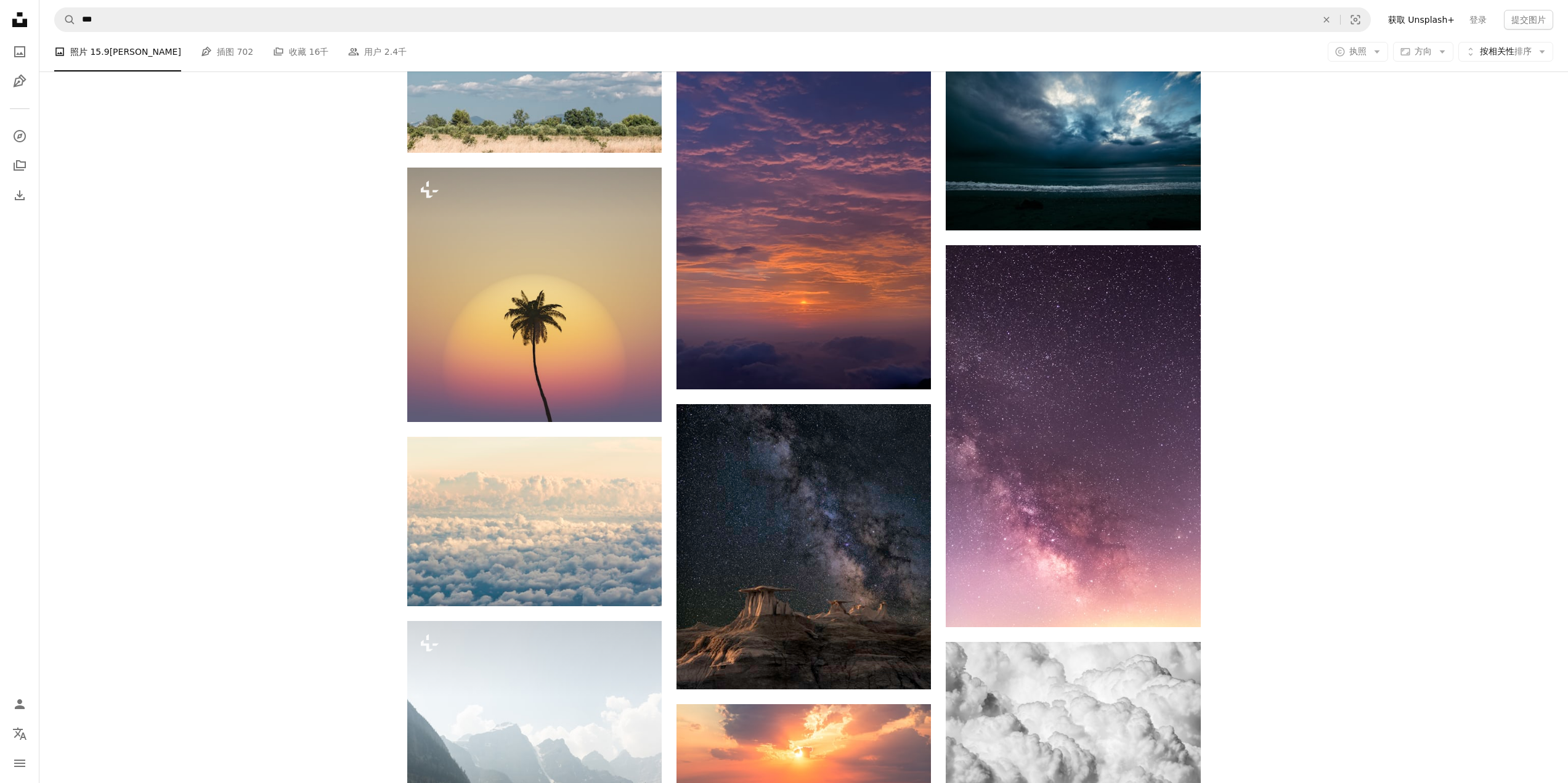
scroll to position [23168, 0]
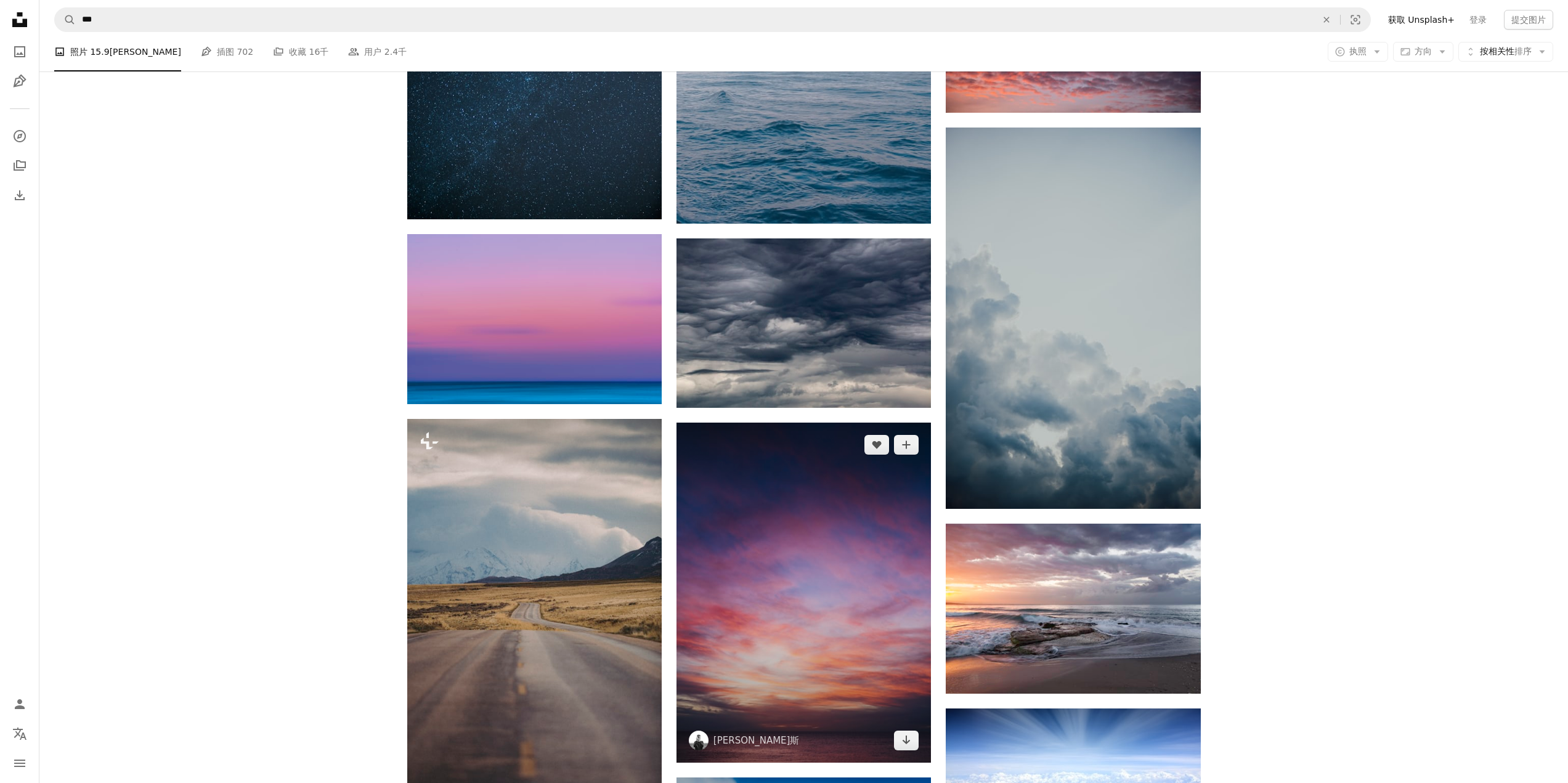
scroll to position [27419, 0]
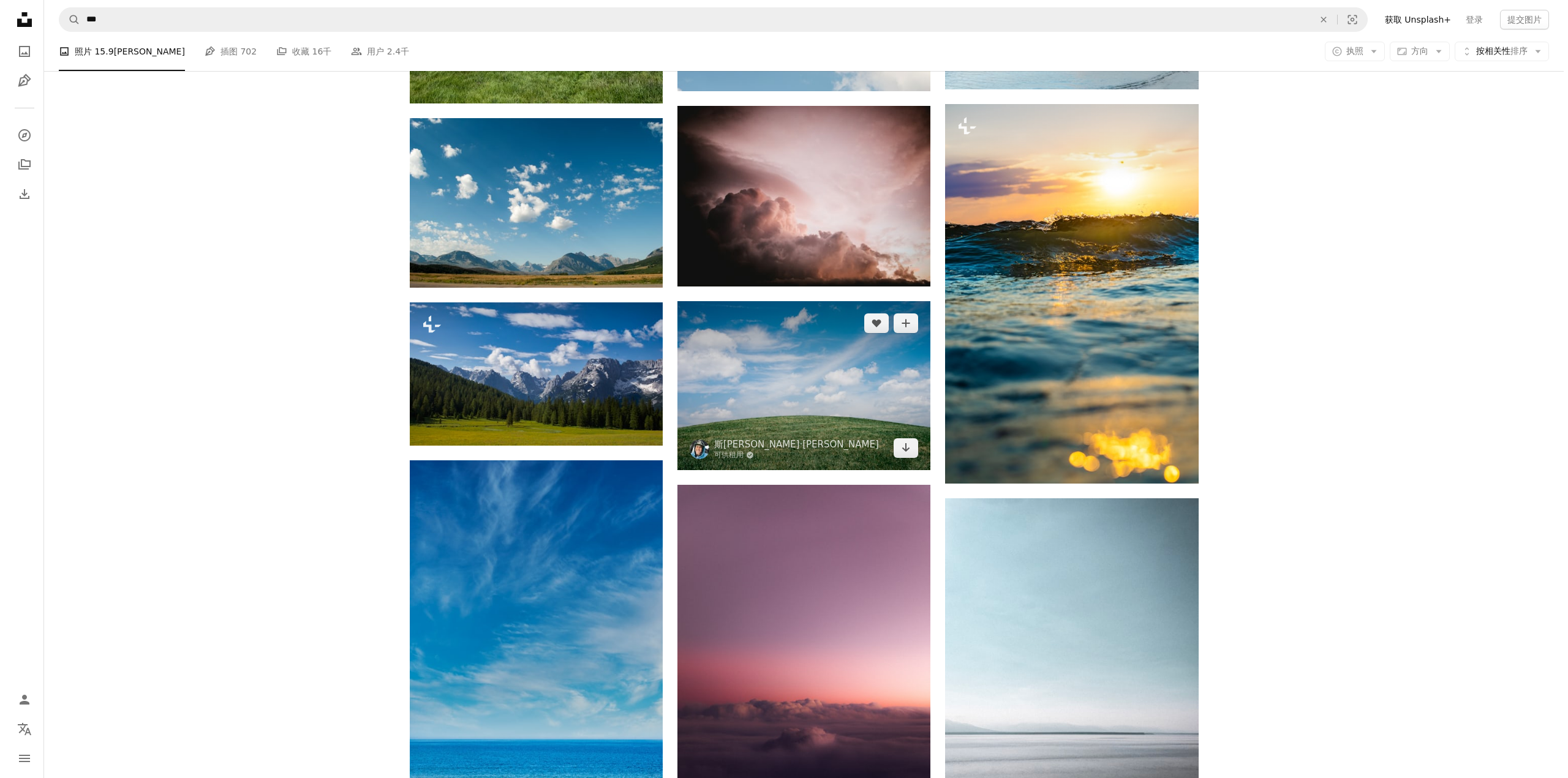
scroll to position [30305, 0]
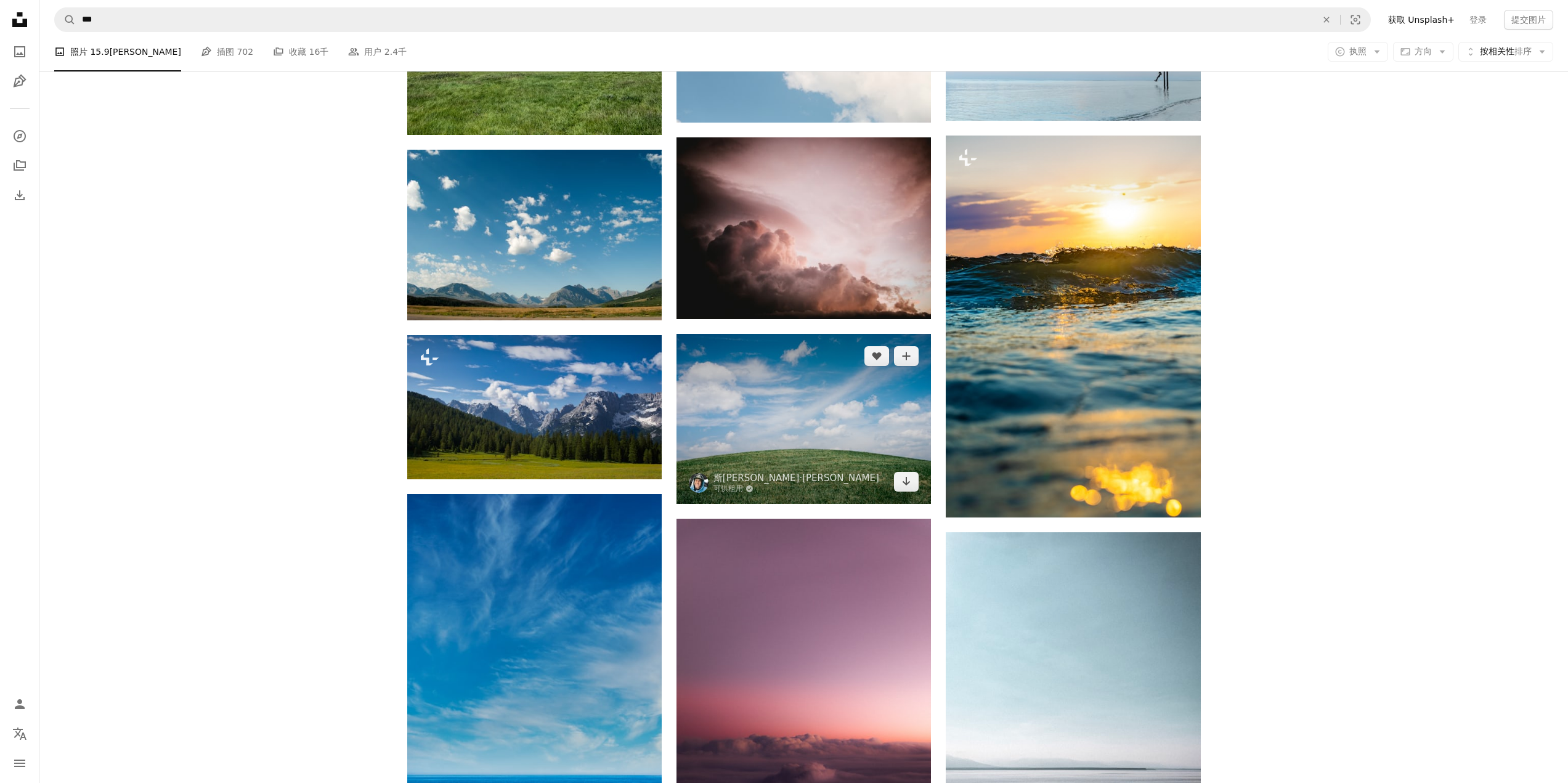
click at [827, 401] on img at bounding box center [804, 419] width 255 height 169
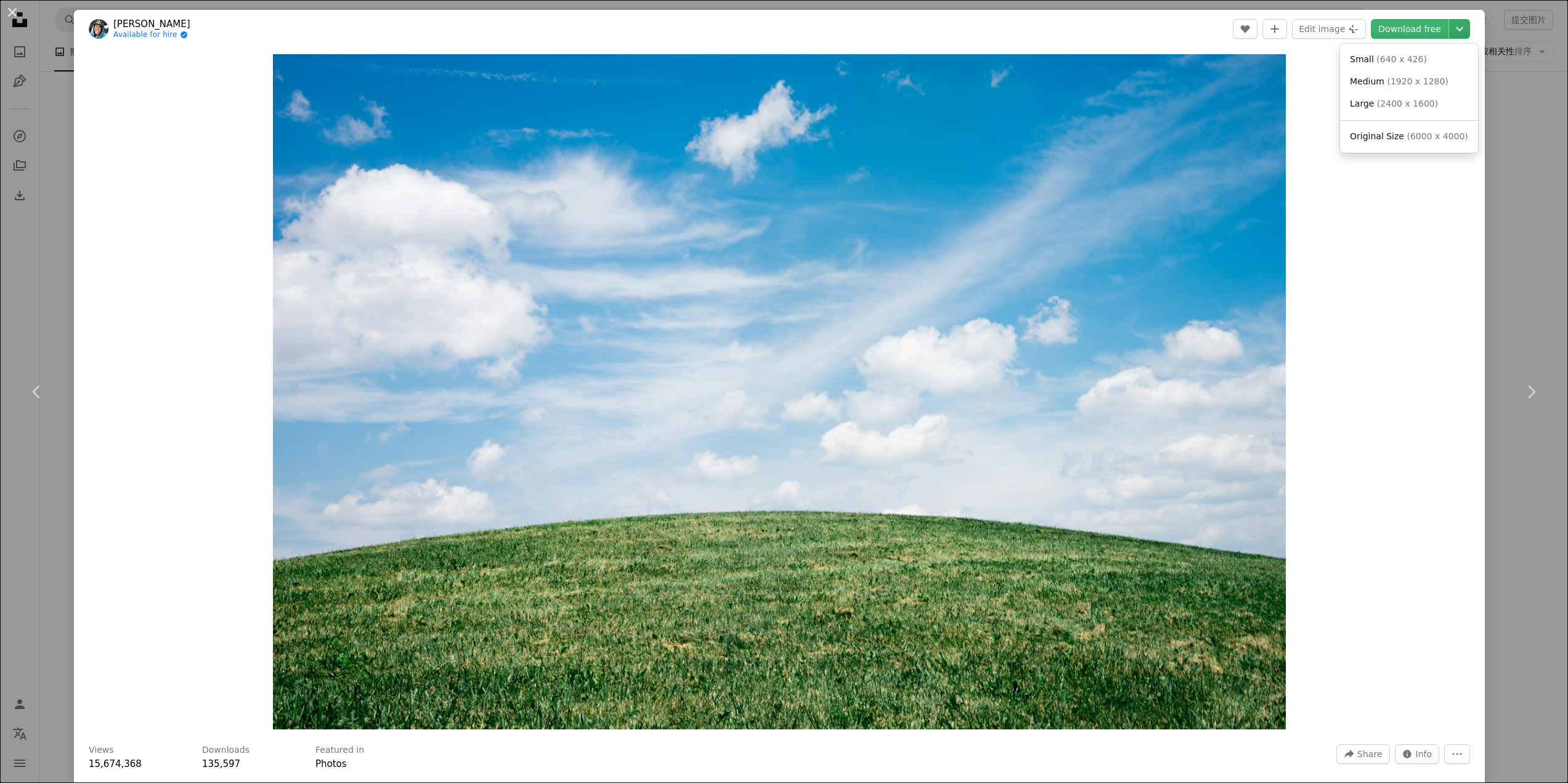
click at [1460, 33] on icon "Chevron down" at bounding box center [1459, 29] width 20 height 15
